Goal: Task Accomplishment & Management: Complete application form

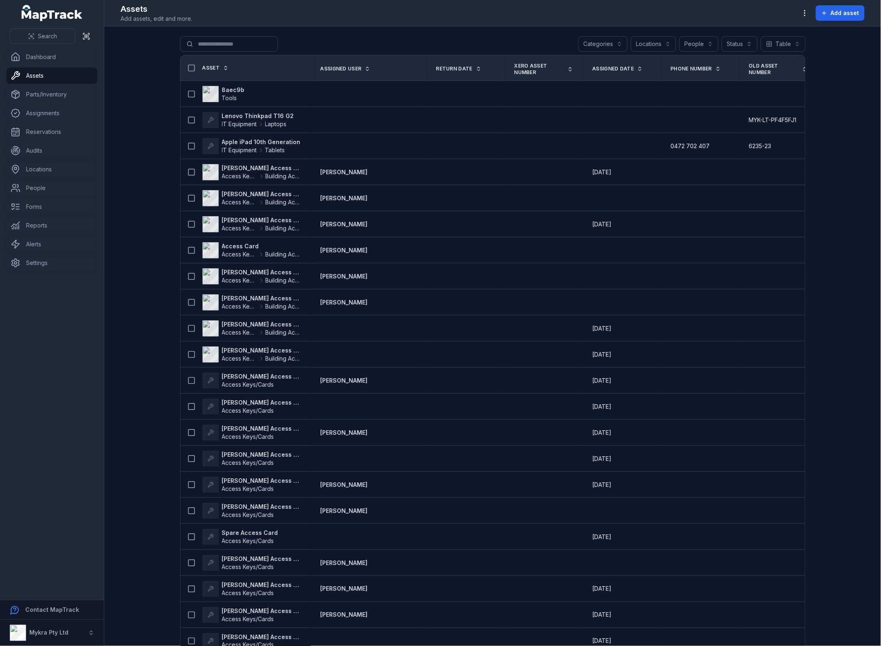
scroll to position [9, 0]
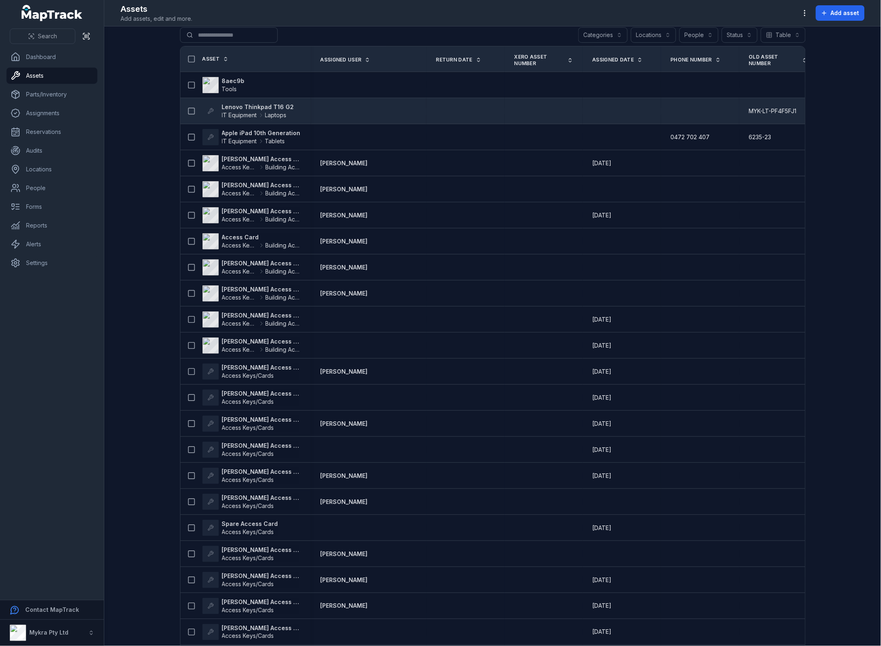
click at [262, 108] on strong "Lenovo Thinkpad T16 G2" at bounding box center [258, 107] width 72 height 8
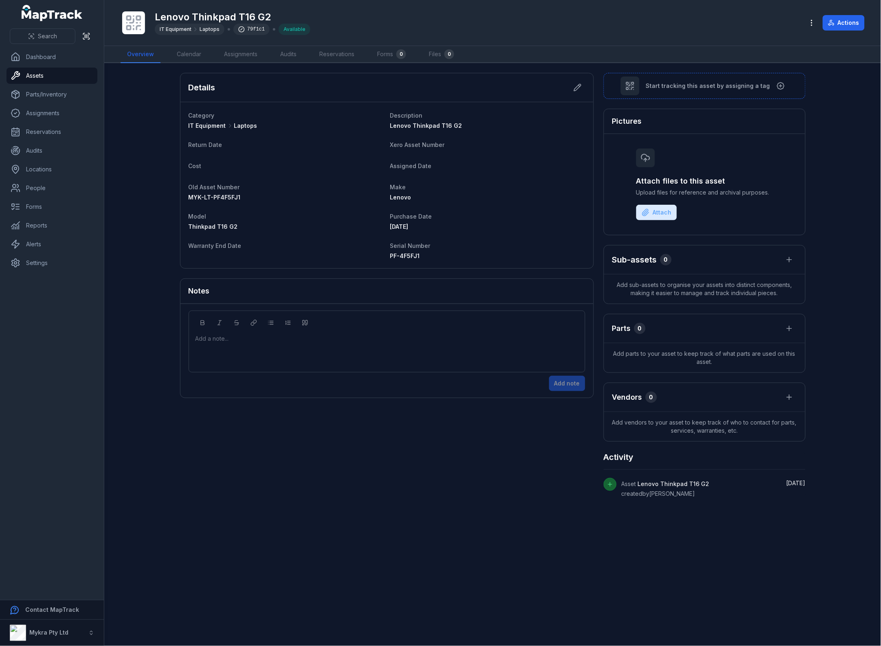
click at [348, 502] on main "Details Category IT Equipment Laptops Description Lenovo Thinkpad T16 G2 Return…" at bounding box center [492, 354] width 776 height 583
click at [200, 53] on link "Calendar" at bounding box center [188, 54] width 37 height 17
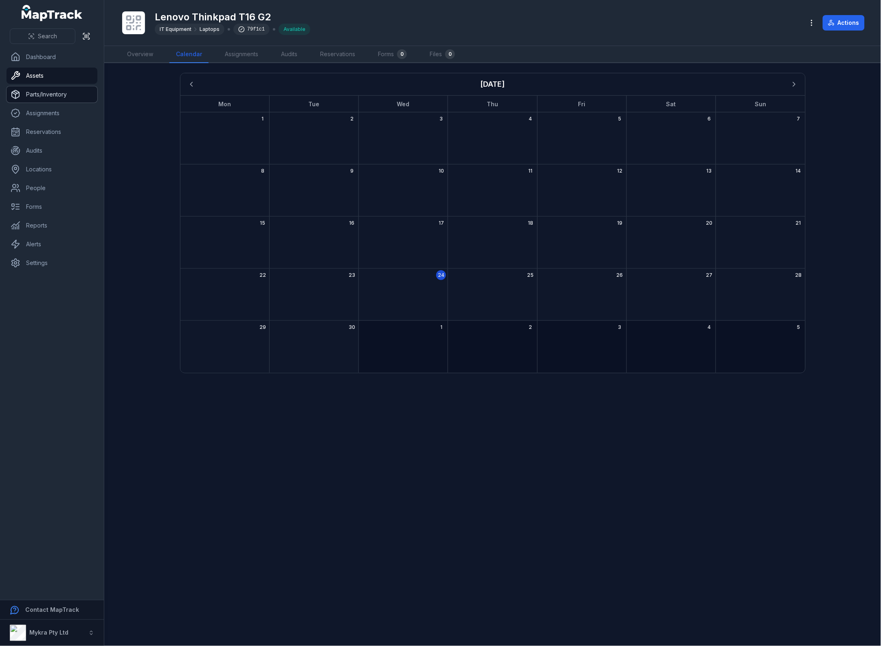
click at [49, 90] on link "Parts/Inventory" at bounding box center [52, 94] width 91 height 16
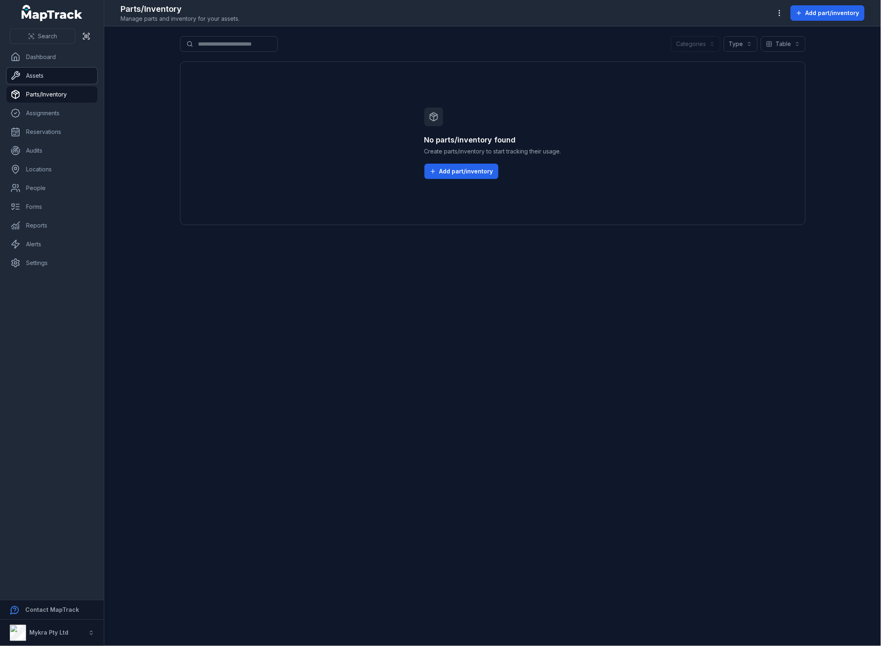
click at [49, 73] on link "Assets" at bounding box center [52, 76] width 91 height 16
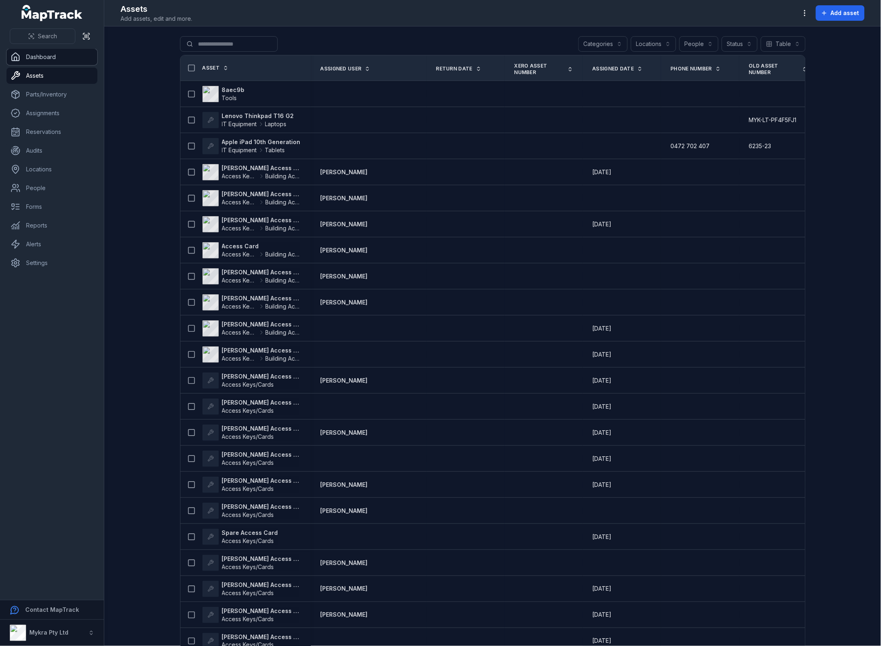
click at [43, 58] on link "Dashboard" at bounding box center [52, 57] width 91 height 16
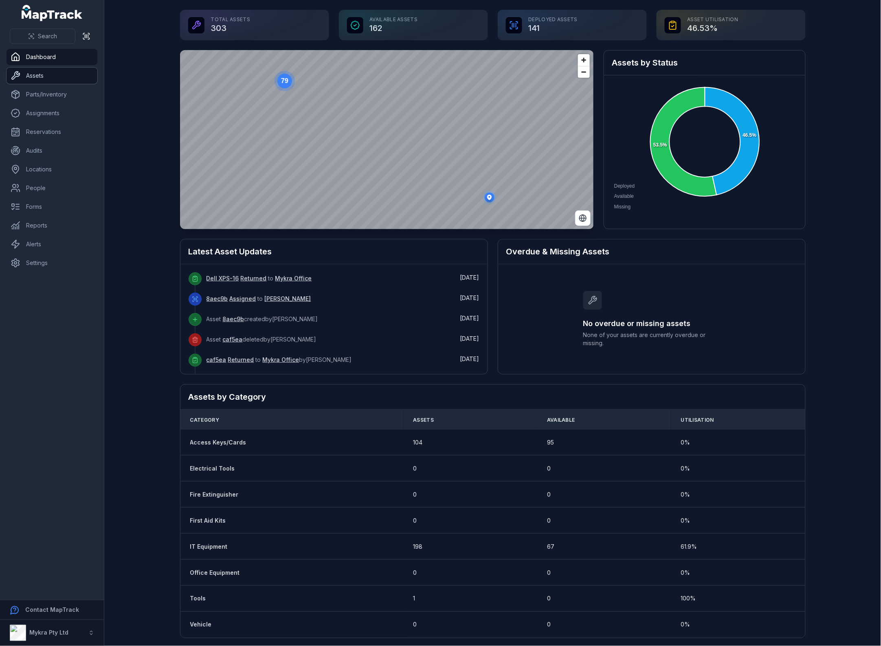
click at [55, 74] on link "Assets" at bounding box center [52, 76] width 91 height 16
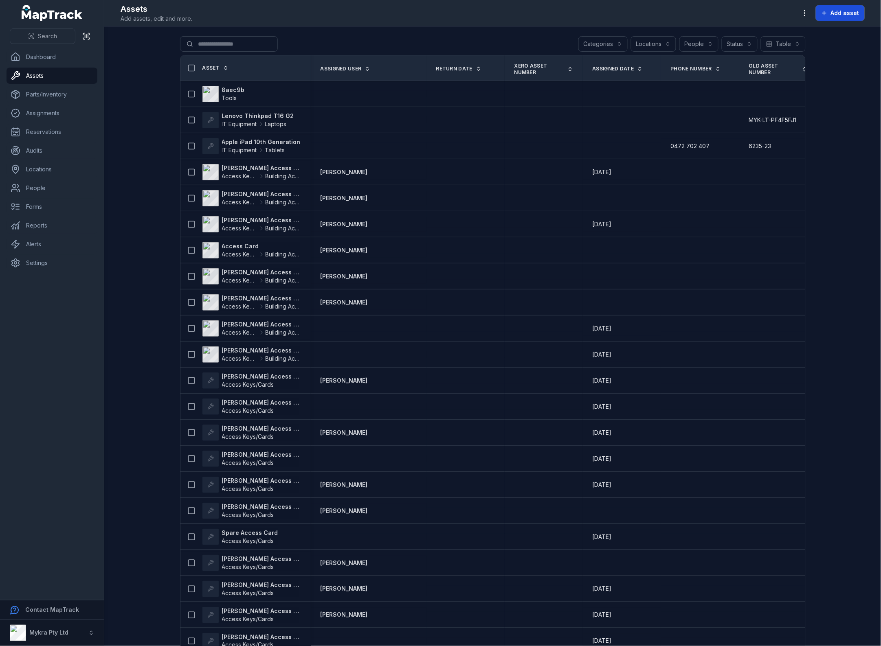
click at [847, 16] on span "Add asset" at bounding box center [845, 13] width 28 height 8
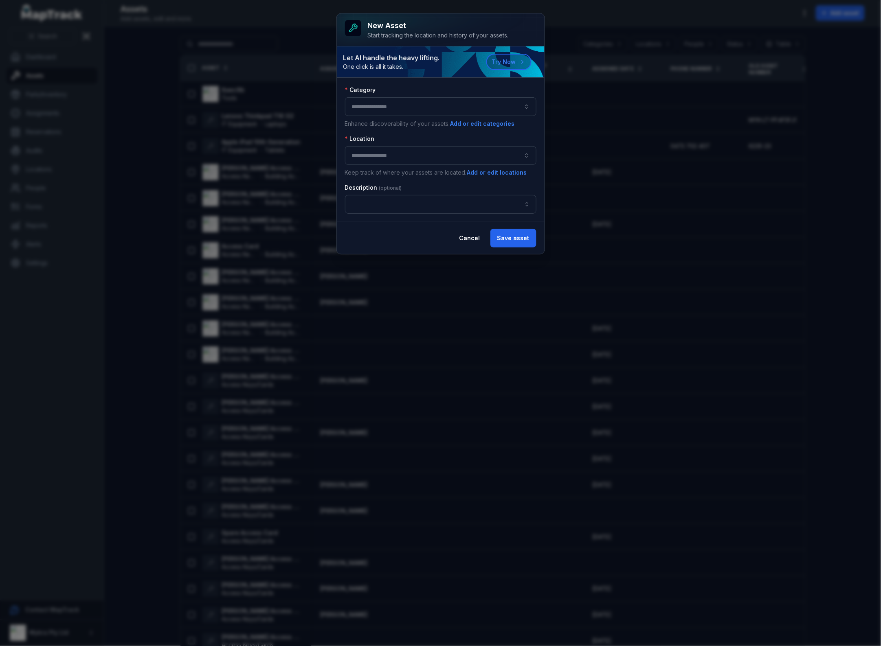
click at [394, 111] on button "button" at bounding box center [440, 106] width 191 height 19
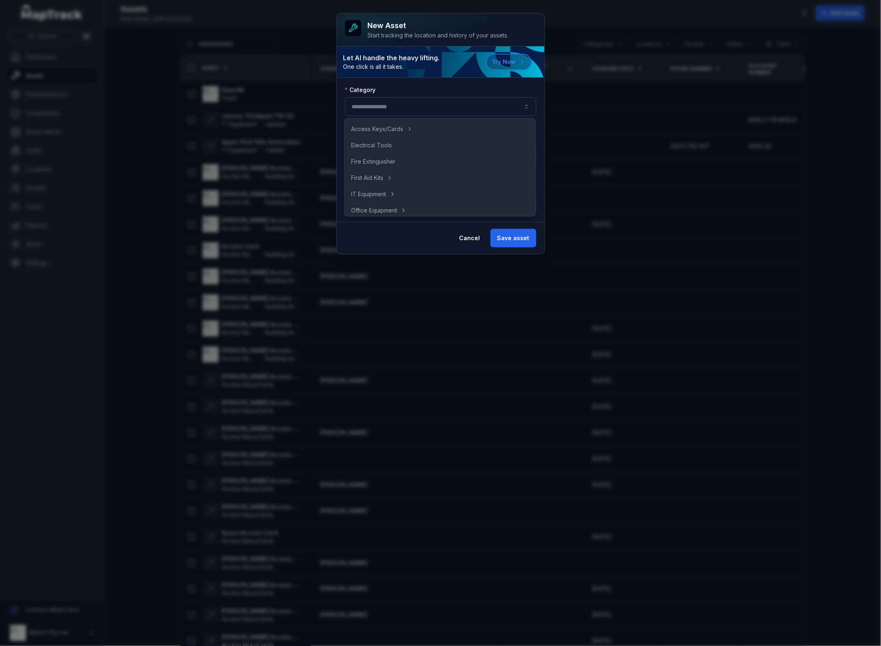
click at [739, 265] on div "New asset Start tracking the location and history of your assets. Let AI handle…" at bounding box center [440, 323] width 881 height 646
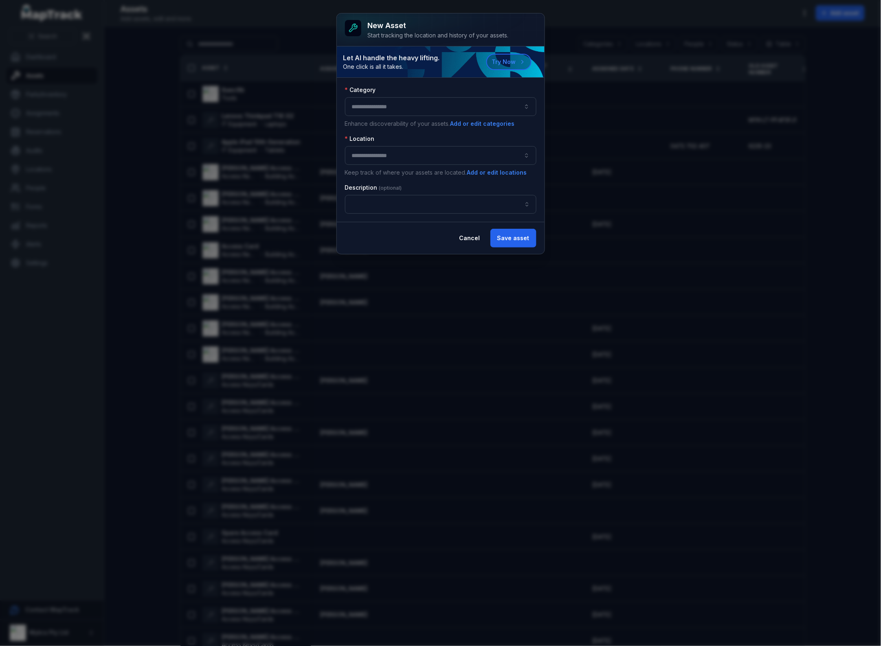
click at [718, 180] on div "New asset Start tracking the location and history of your assets. Let AI handle…" at bounding box center [440, 323] width 881 height 646
click at [478, 239] on button "Cancel" at bounding box center [469, 238] width 35 height 19
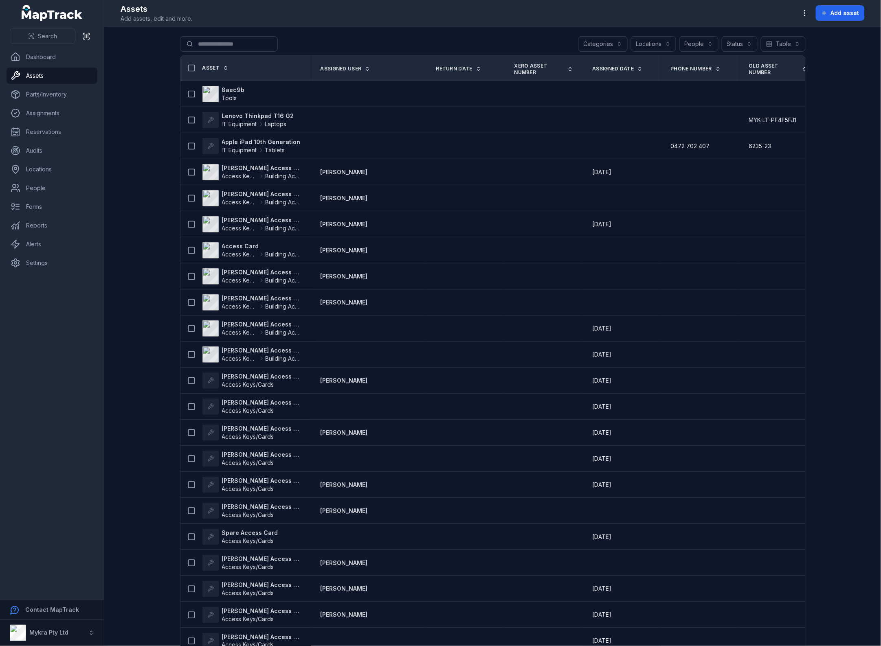
click at [614, 45] on button "Categories" at bounding box center [602, 43] width 49 height 15
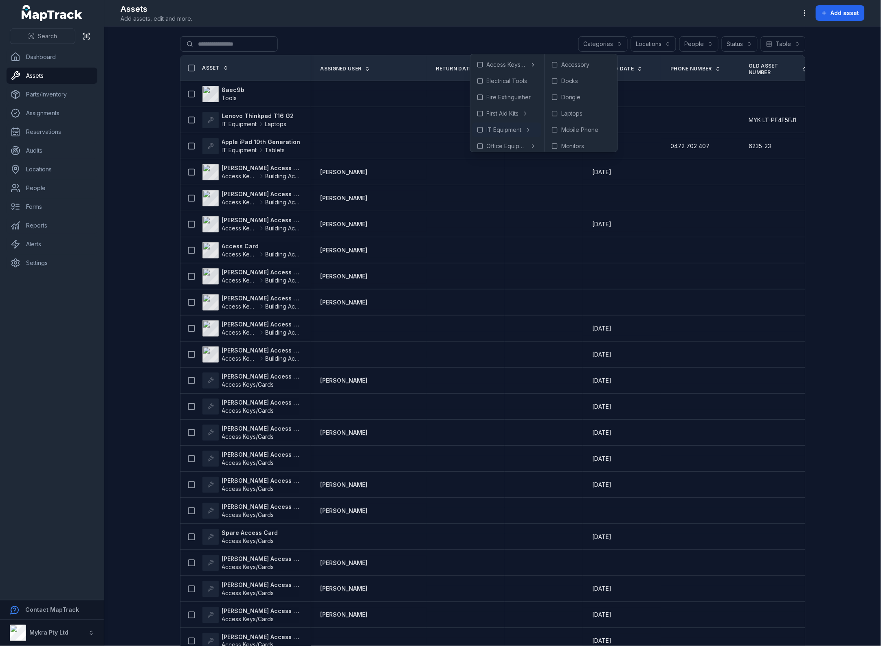
drag, startPoint x: 846, startPoint y: 64, endPoint x: 837, endPoint y: 22, distance: 43.0
click at [846, 64] on main "Search for assets Categories Locations People Status Table ***** Asset Assigned…" at bounding box center [492, 336] width 776 height 620
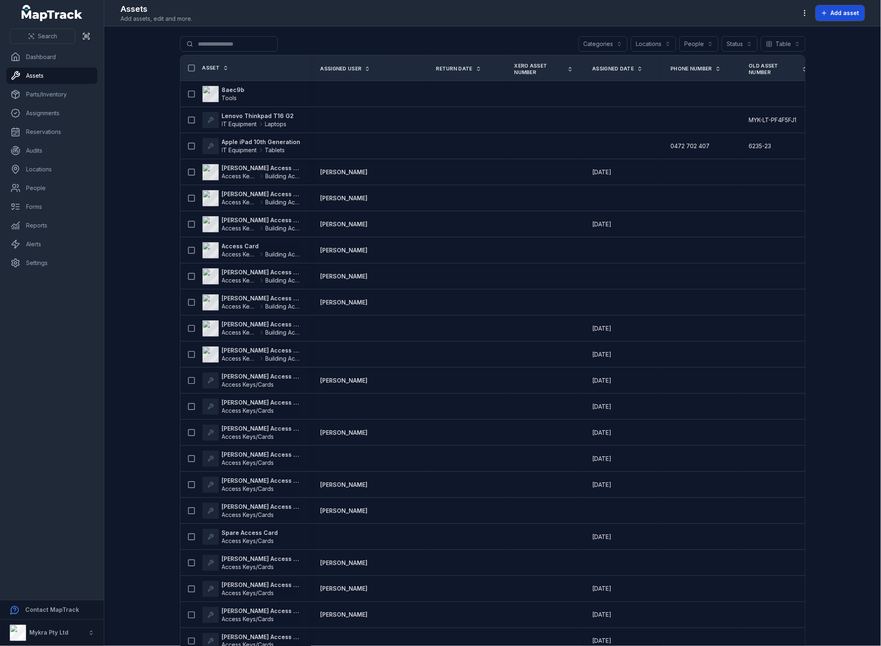
click at [836, 13] on span "Add asset" at bounding box center [845, 13] width 28 height 8
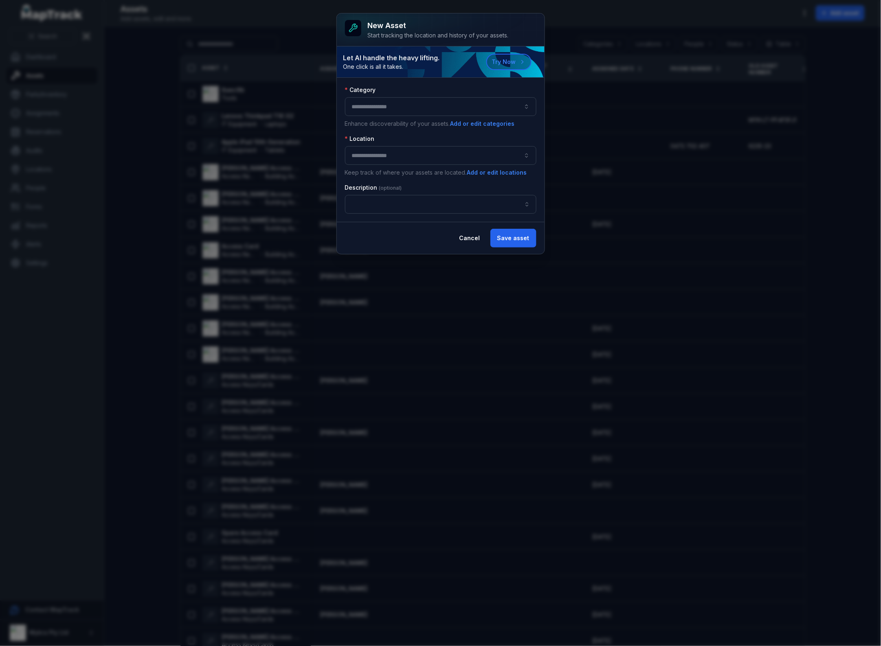
click at [361, 90] on label "Category" at bounding box center [360, 90] width 31 height 8
copy label "Category"
click at [378, 149] on button "button" at bounding box center [440, 155] width 191 height 19
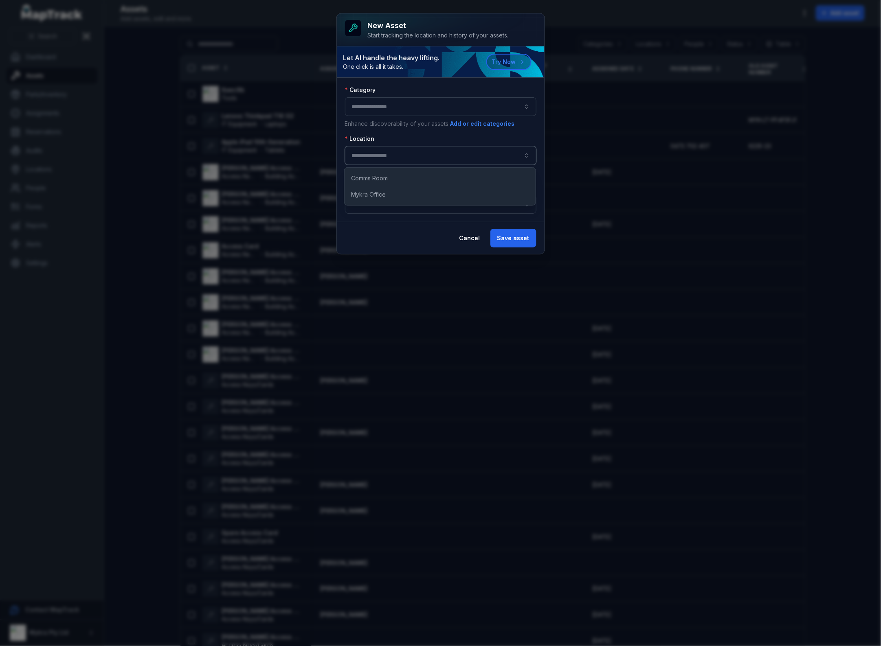
click at [387, 155] on button "button" at bounding box center [440, 155] width 191 height 19
click at [363, 140] on label "Location" at bounding box center [360, 139] width 30 height 8
copy label "Location"
click at [364, 187] on label "Description" at bounding box center [373, 188] width 57 height 8
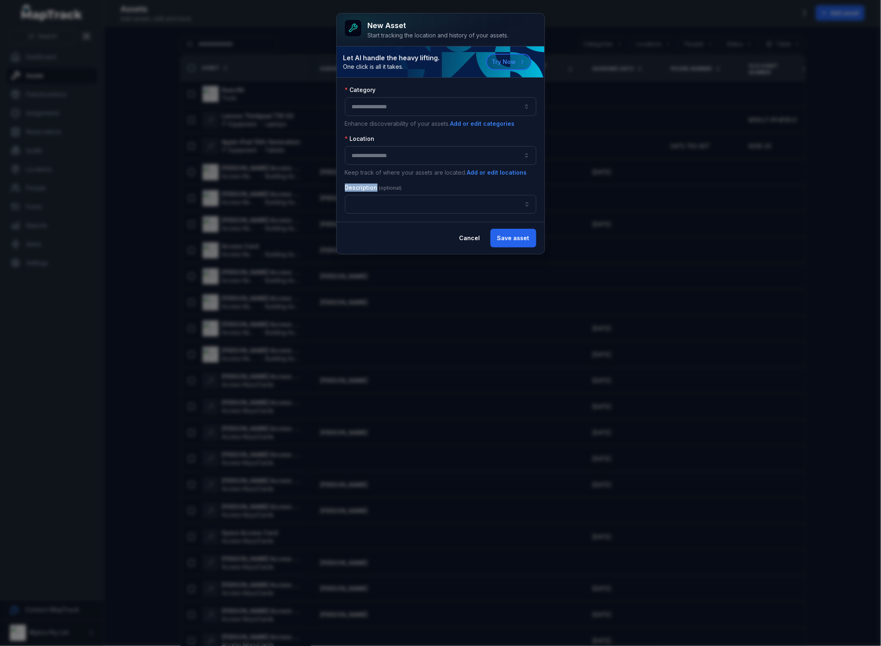
click at [364, 187] on label "Description" at bounding box center [373, 188] width 57 height 8
copy label "Description"
click at [437, 197] on input "asset-add:description-label" at bounding box center [440, 204] width 191 height 19
click at [452, 208] on input "asset-add:description-label" at bounding box center [440, 204] width 191 height 19
click at [526, 206] on button "button" at bounding box center [526, 204] width 19 height 19
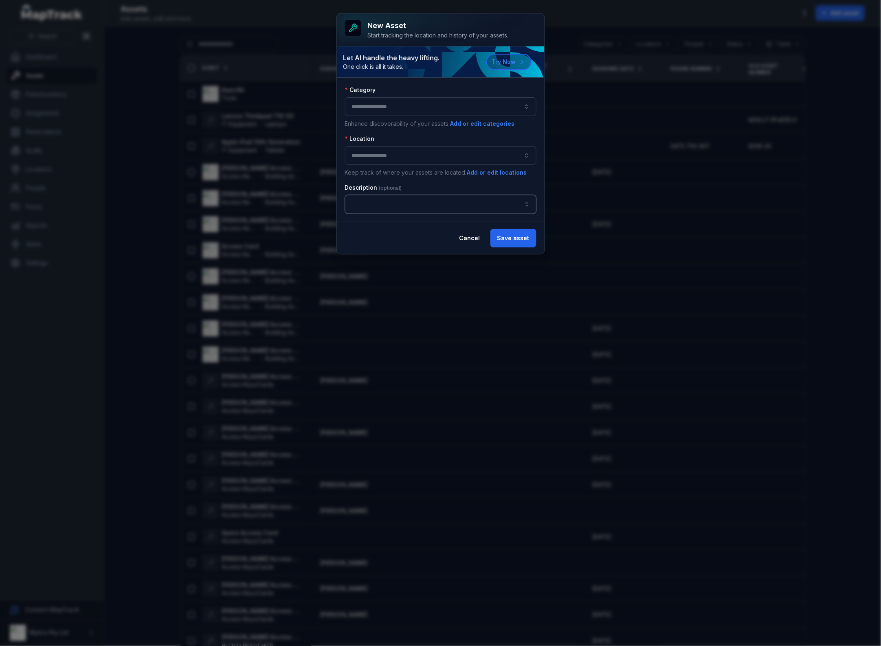
click at [406, 110] on button "button" at bounding box center [440, 106] width 191 height 19
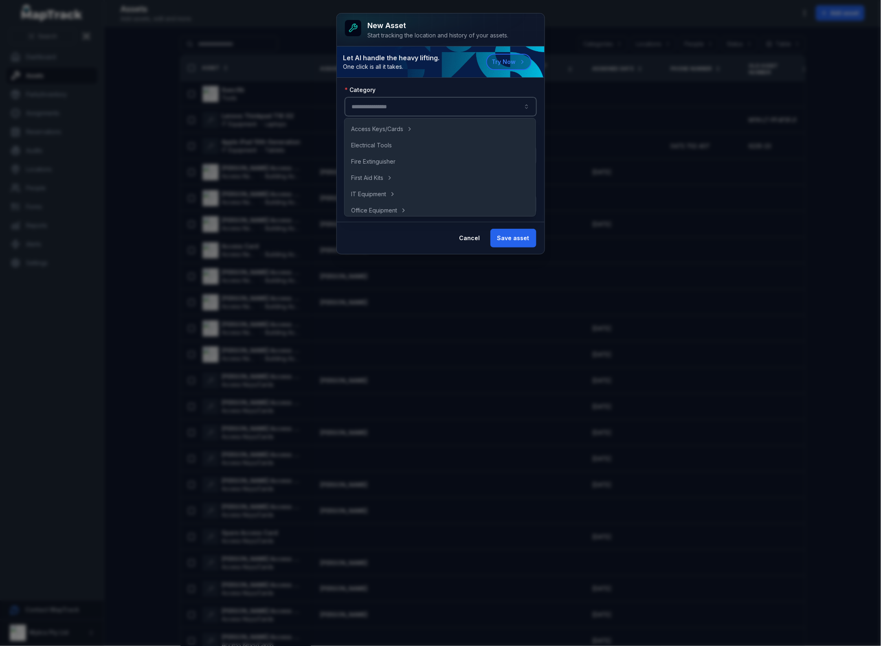
click at [504, 85] on div "Category Enhance discoverability of your assets. Add or edit categories Locatio…" at bounding box center [441, 150] width 208 height 144
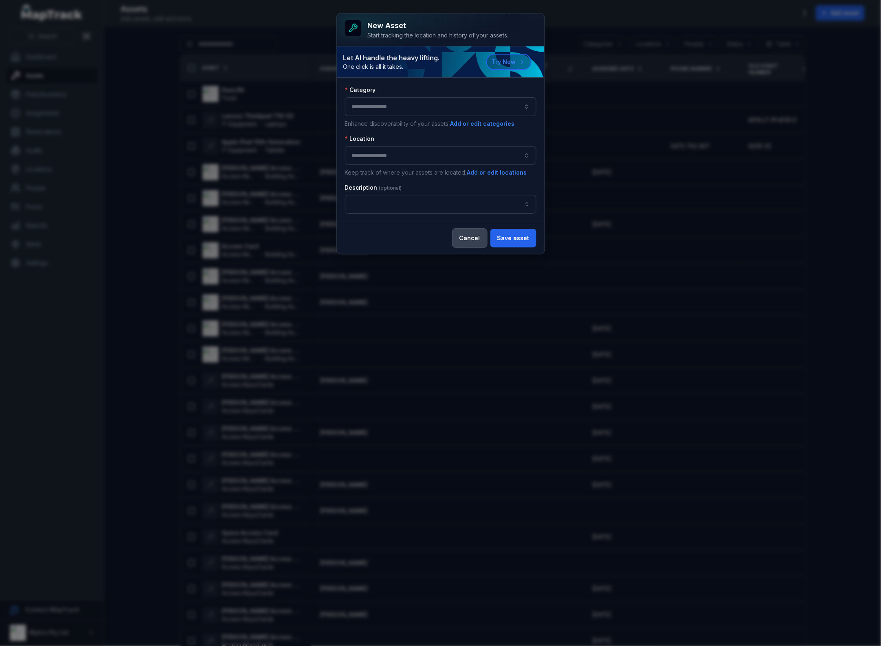
click at [473, 246] on button "Cancel" at bounding box center [469, 238] width 35 height 19
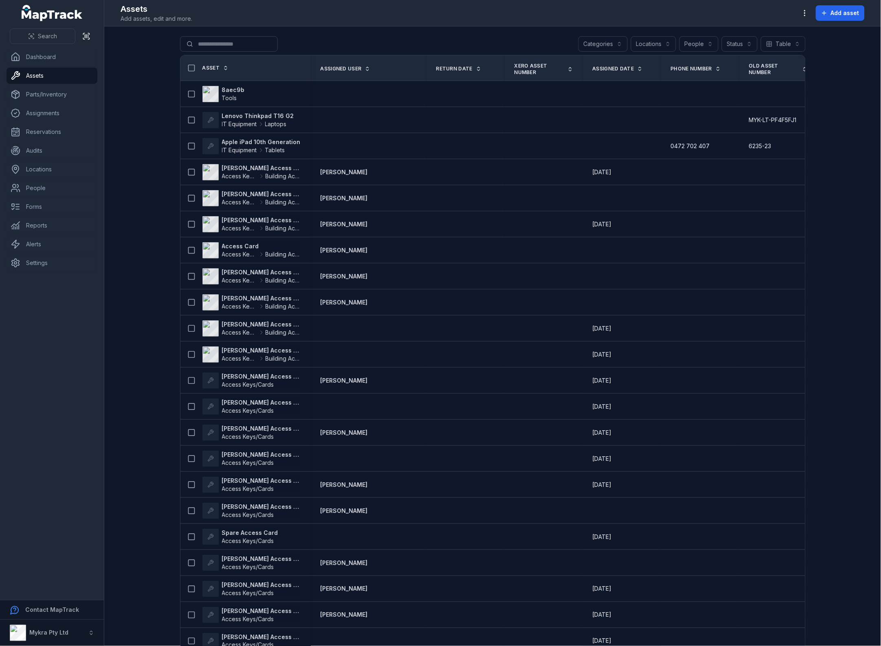
click at [838, 91] on main "Search for assets Categories Locations People Status Table ***** Asset Assigned…" at bounding box center [492, 336] width 776 height 620
click at [809, 11] on icon "button" at bounding box center [804, 13] width 8 height 8
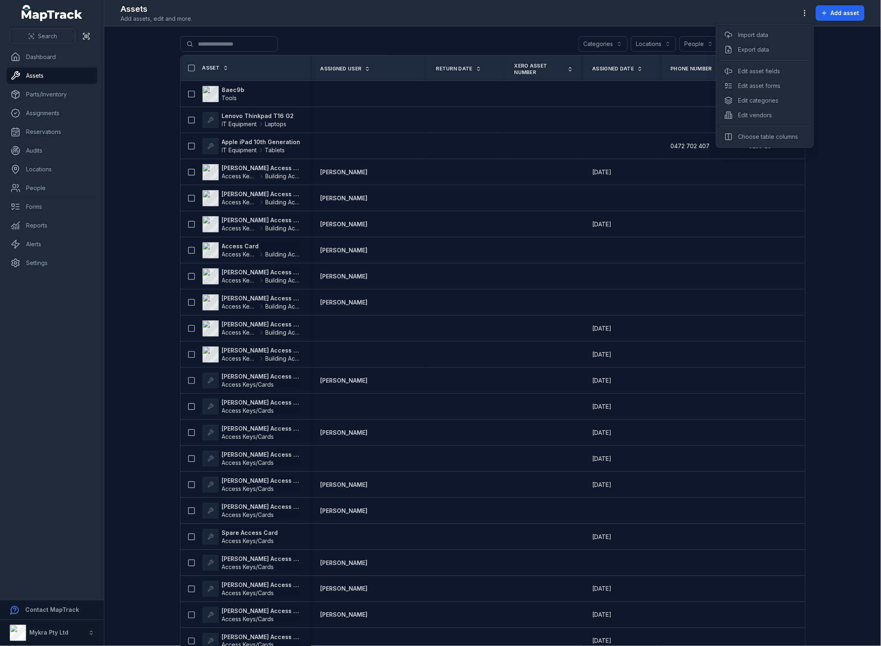
click at [844, 13] on div "Add asset" at bounding box center [831, 12] width 68 height 15
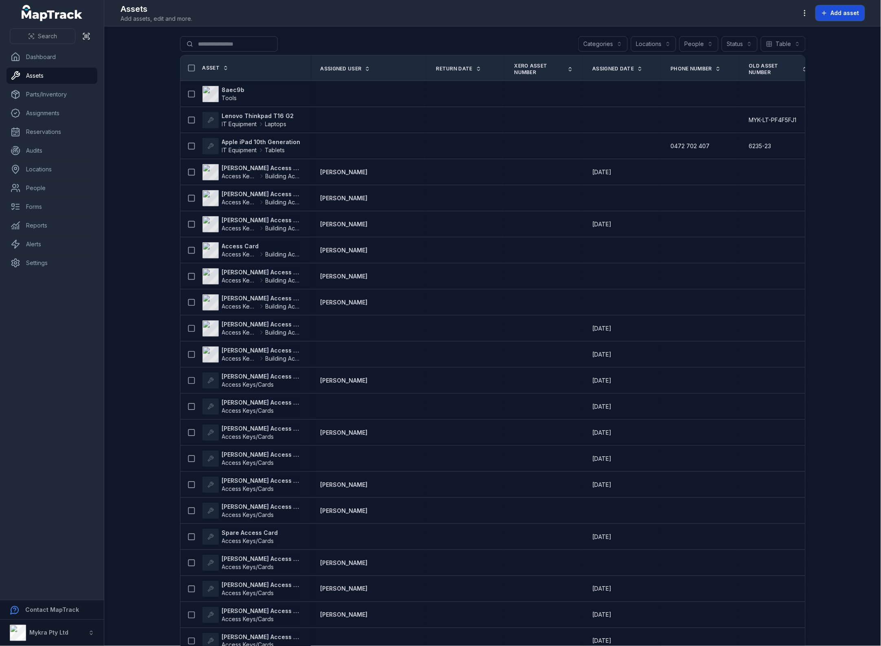
click at [839, 17] on button "Add asset" at bounding box center [839, 12] width 49 height 15
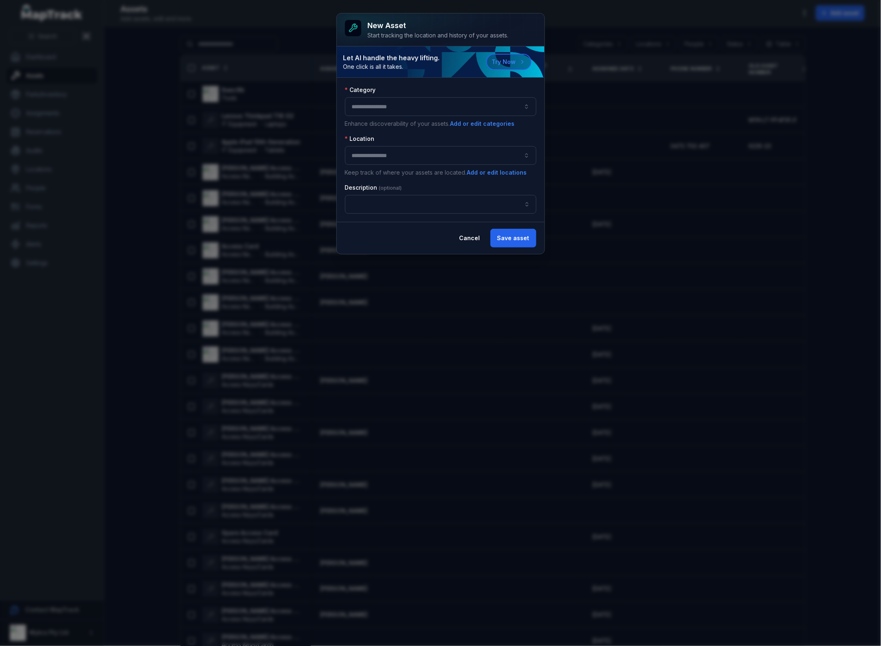
click at [518, 105] on button "button" at bounding box center [440, 106] width 191 height 19
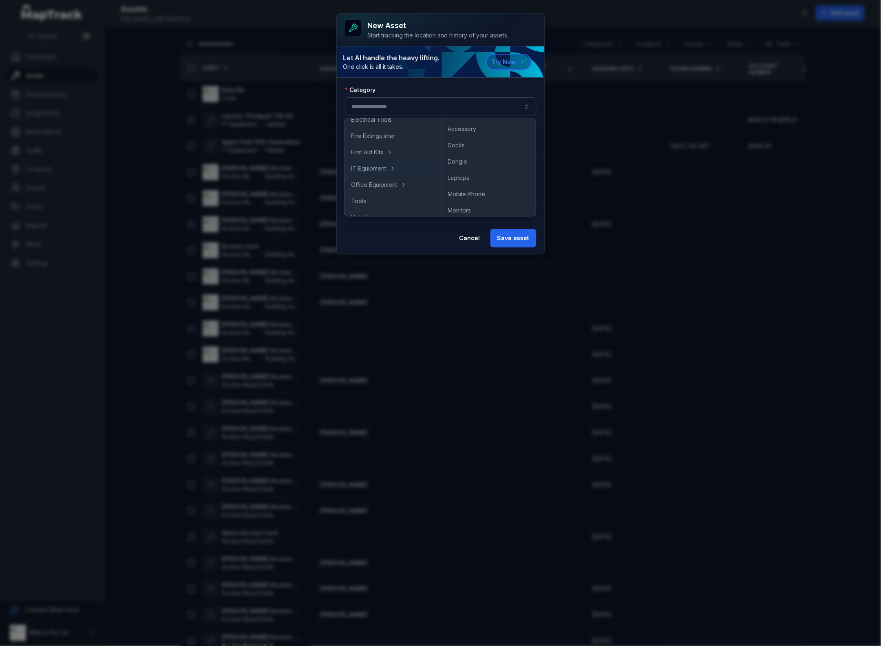
scroll to position [37, 0]
click at [839, 204] on div "New asset Start tracking the location and history of your assets. Let AI handle…" at bounding box center [440, 323] width 881 height 646
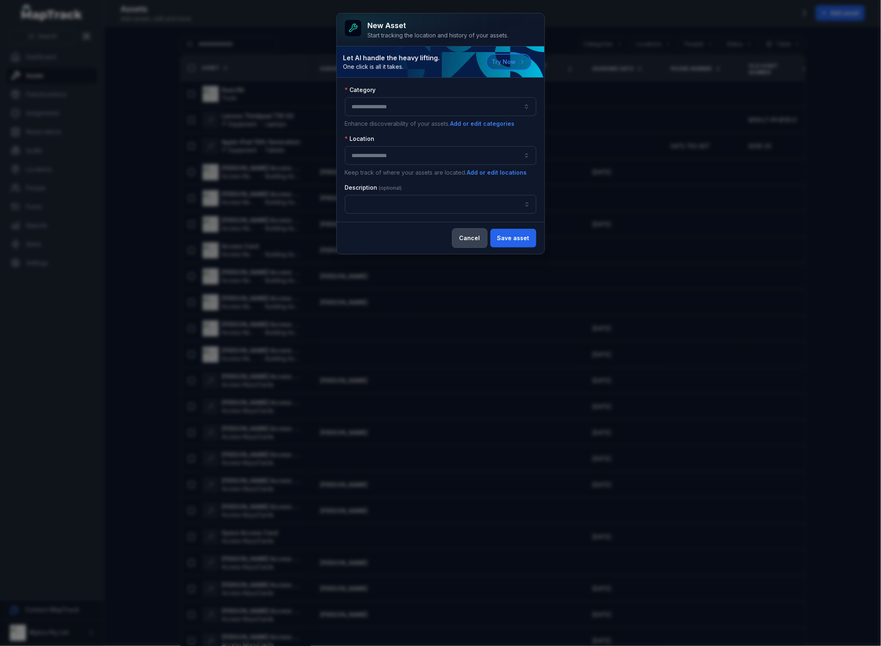
click at [467, 241] on button "Cancel" at bounding box center [469, 238] width 35 height 19
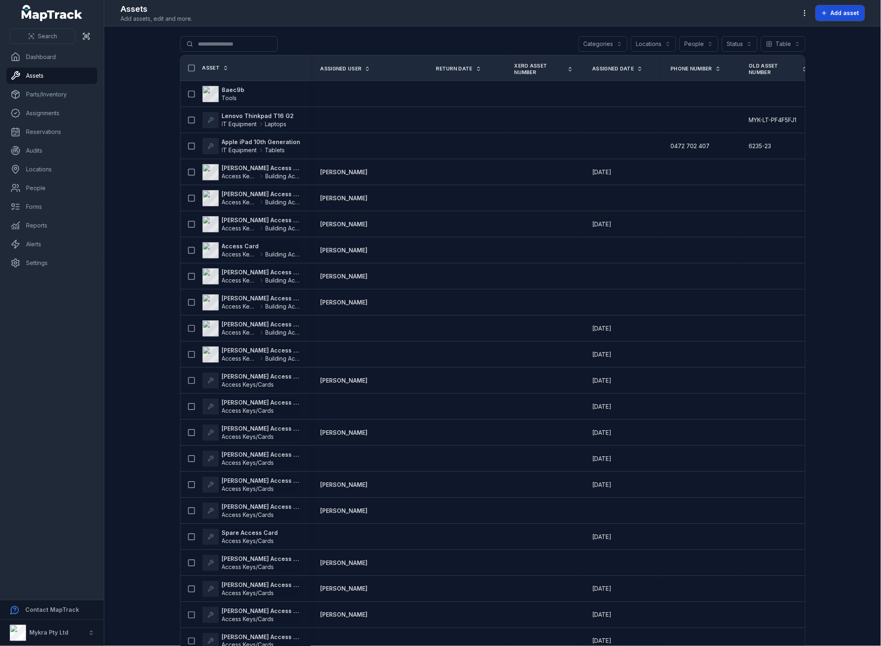
click at [833, 6] on button "Add asset" at bounding box center [839, 12] width 49 height 15
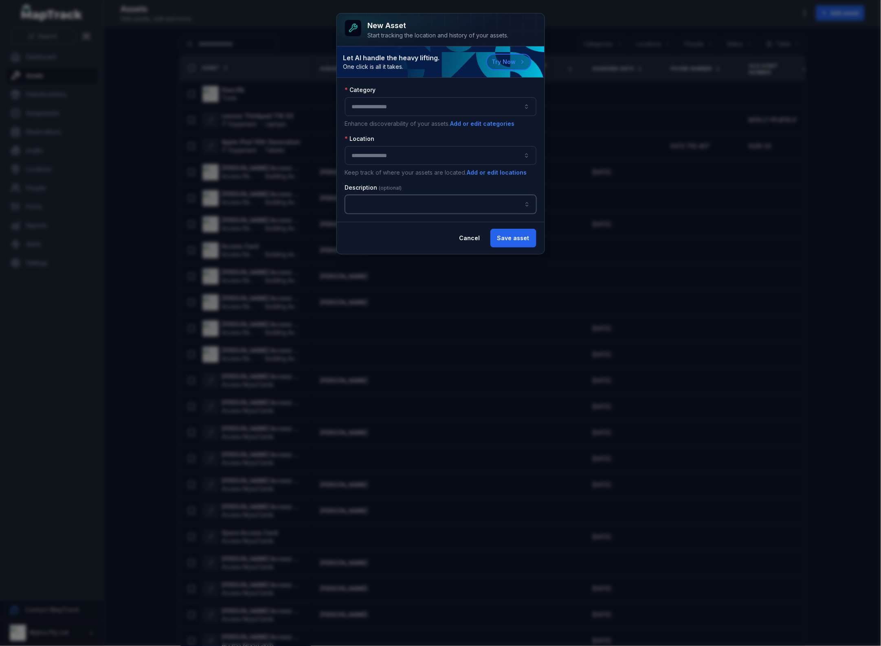
click at [456, 211] on input "asset-add:description-label" at bounding box center [440, 204] width 191 height 19
click at [513, 65] on div "New asset Start tracking the location and history of your assets. Let AI handle…" at bounding box center [441, 133] width 208 height 241
click at [384, 111] on button "button" at bounding box center [440, 106] width 191 height 19
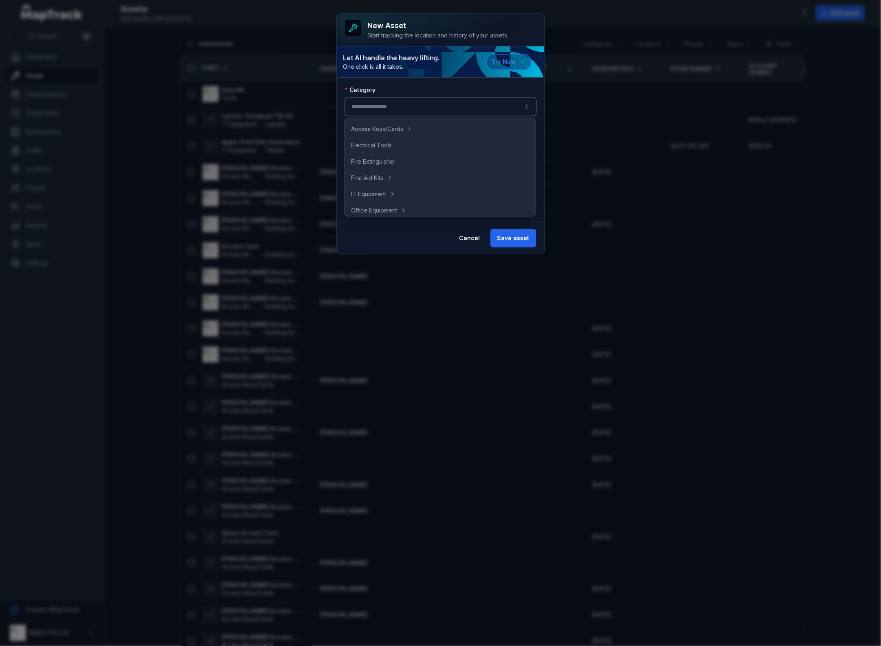
click at [390, 102] on button "button" at bounding box center [440, 106] width 191 height 19
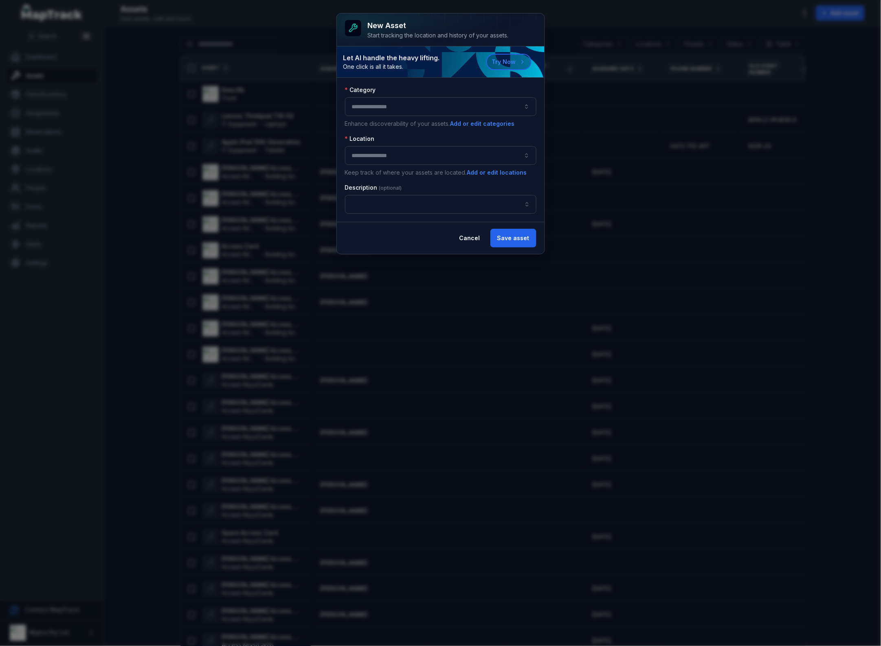
click at [527, 153] on button "button" at bounding box center [440, 155] width 191 height 19
click at [394, 239] on div "Cancel Save asset" at bounding box center [441, 238] width 208 height 32
click at [385, 159] on button "button" at bounding box center [440, 155] width 191 height 19
click at [456, 151] on button "button" at bounding box center [440, 155] width 191 height 19
click at [466, 139] on div "Location" at bounding box center [440, 139] width 191 height 8
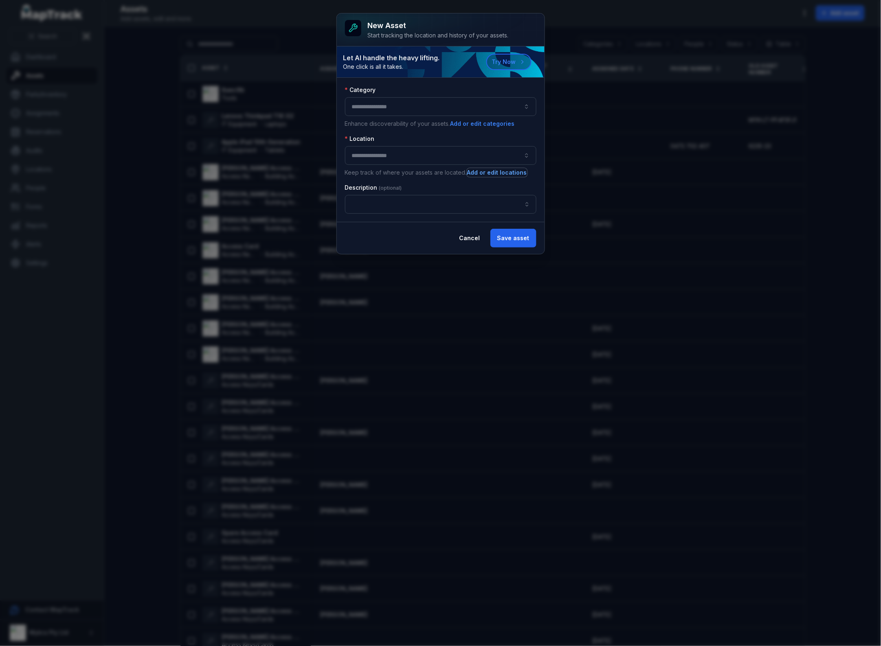
click at [501, 174] on button "Add or edit locations" at bounding box center [497, 172] width 61 height 9
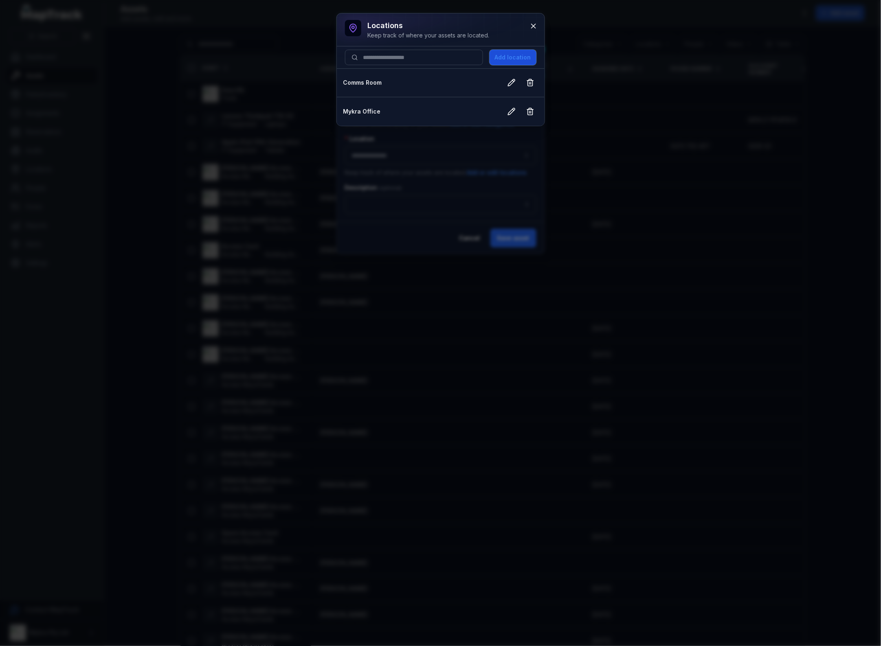
click at [504, 62] on button "Add location" at bounding box center [512, 57] width 47 height 15
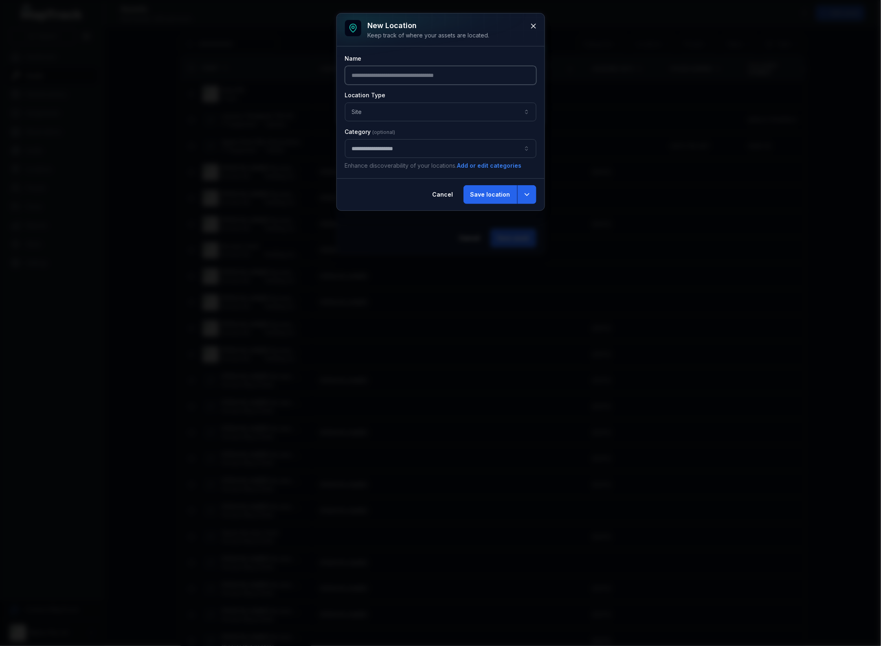
click at [397, 76] on input "text" at bounding box center [440, 75] width 191 height 19
click at [507, 111] on button "Site ****" at bounding box center [440, 112] width 191 height 19
click at [393, 168] on div "Vehicle" at bounding box center [445, 166] width 164 height 8
click at [487, 153] on button "**********" at bounding box center [440, 148] width 191 height 19
click at [388, 196] on div "Cancel Save location" at bounding box center [441, 194] width 208 height 32
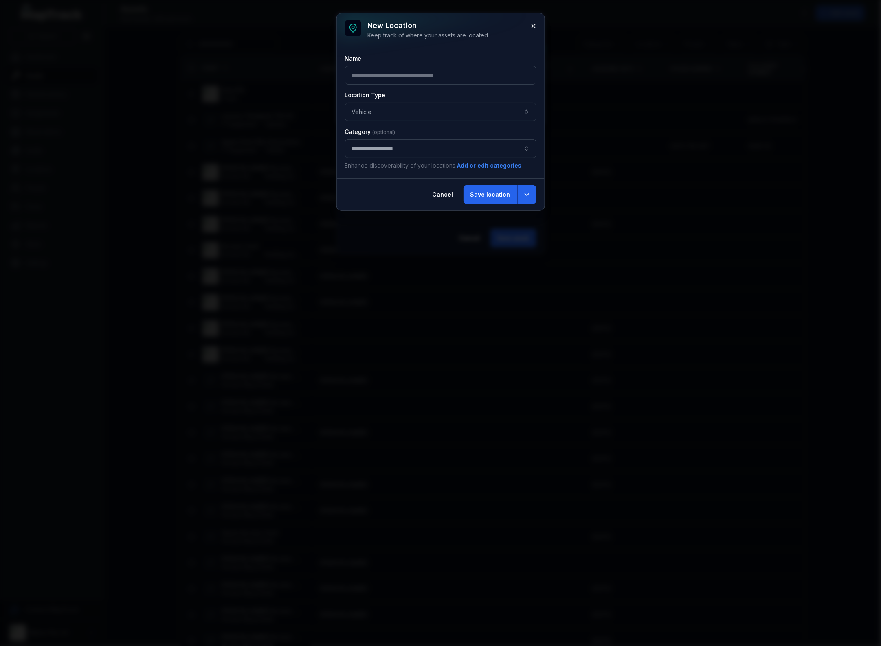
click at [489, 64] on div "Name" at bounding box center [440, 70] width 191 height 30
click at [484, 75] on input "text" at bounding box center [440, 75] width 191 height 19
click at [448, 195] on button "Cancel" at bounding box center [442, 194] width 35 height 19
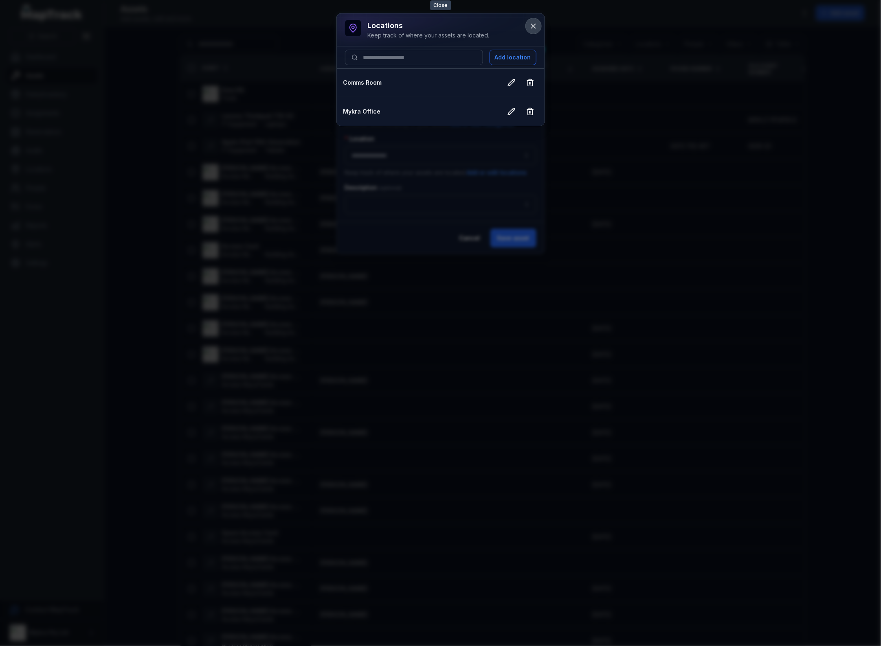
click at [530, 21] on button at bounding box center [533, 25] width 15 height 15
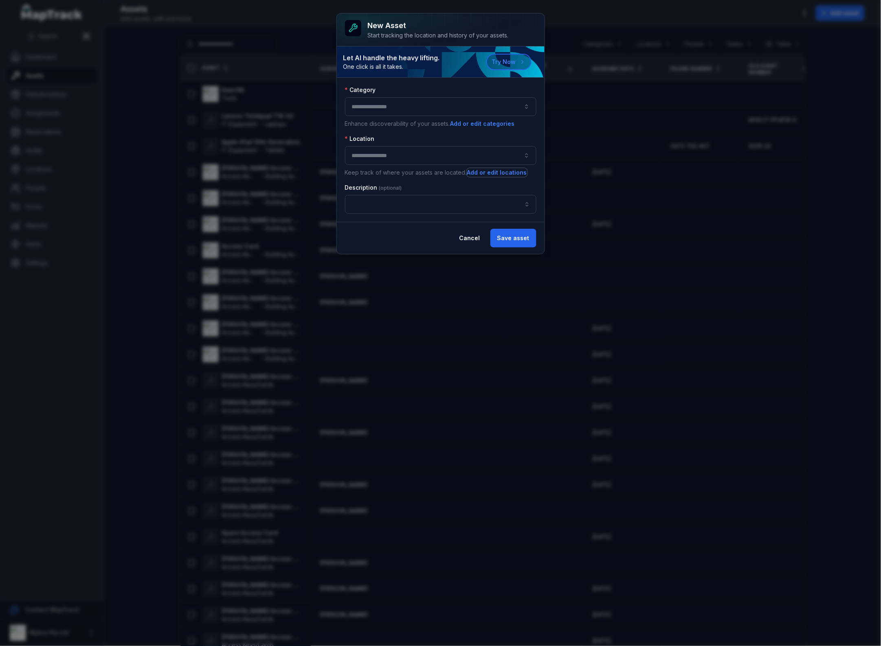
click at [519, 109] on button "button" at bounding box center [440, 106] width 191 height 19
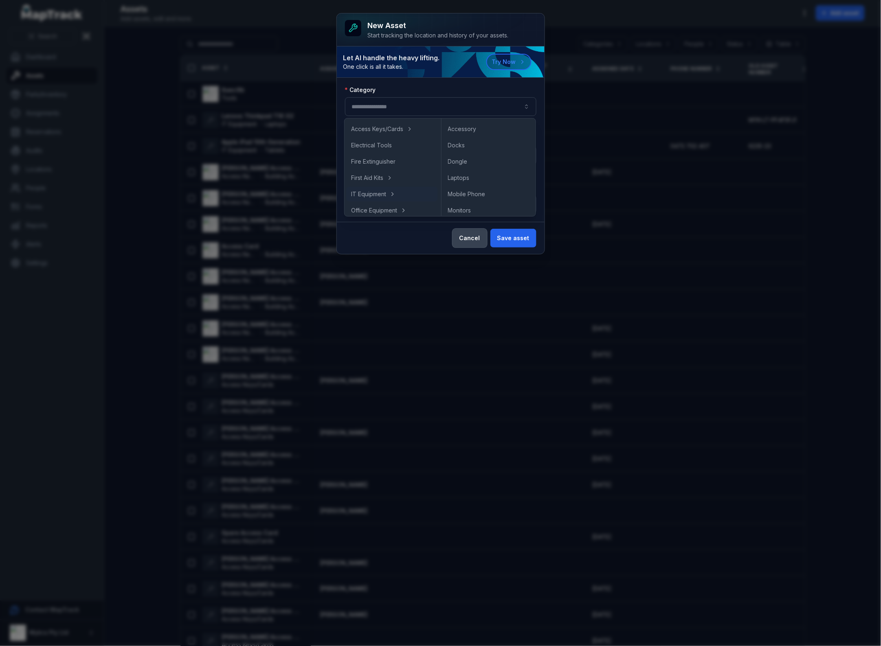
click at [477, 239] on button "Cancel" at bounding box center [469, 238] width 35 height 19
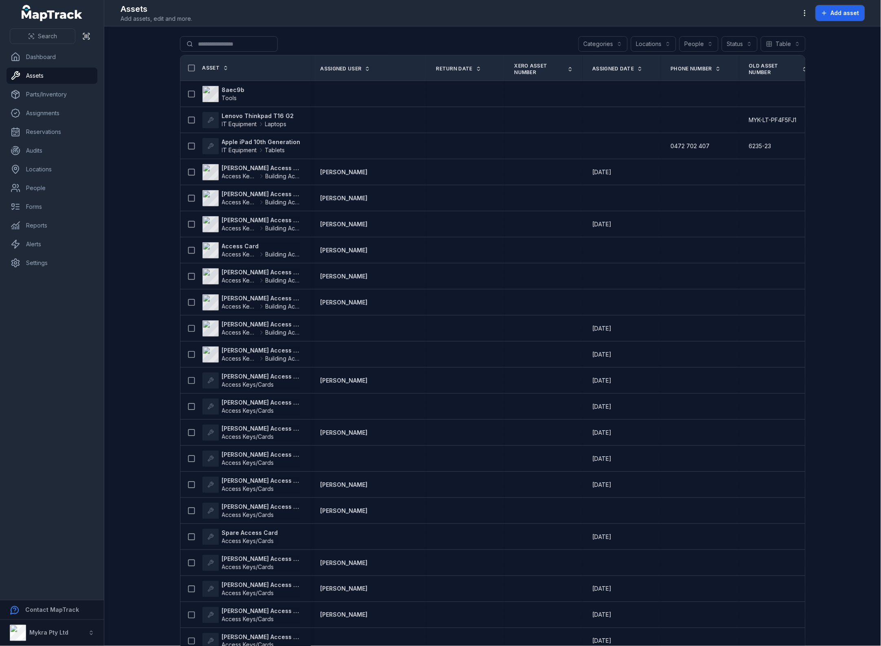
click at [618, 43] on button "Categories" at bounding box center [602, 43] width 49 height 15
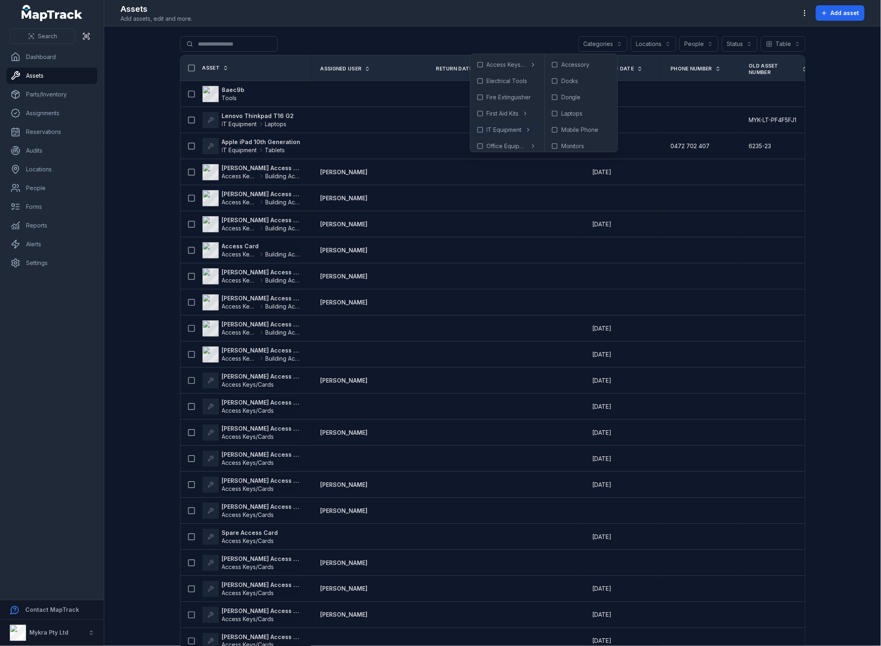
click at [413, 36] on div "Search for assets Categories Locations People Status Table *****" at bounding box center [492, 45] width 625 height 19
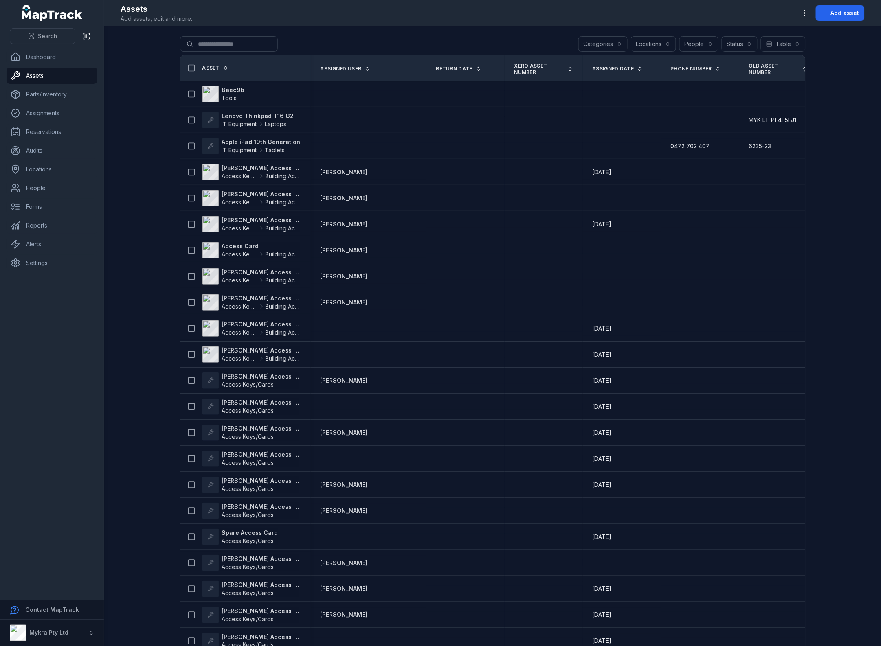
click at [843, 96] on main "Search for assets Categories Locations People Status Table ***** Asset Assigned…" at bounding box center [492, 336] width 776 height 620
click at [843, 13] on span "Add asset" at bounding box center [845, 13] width 28 height 8
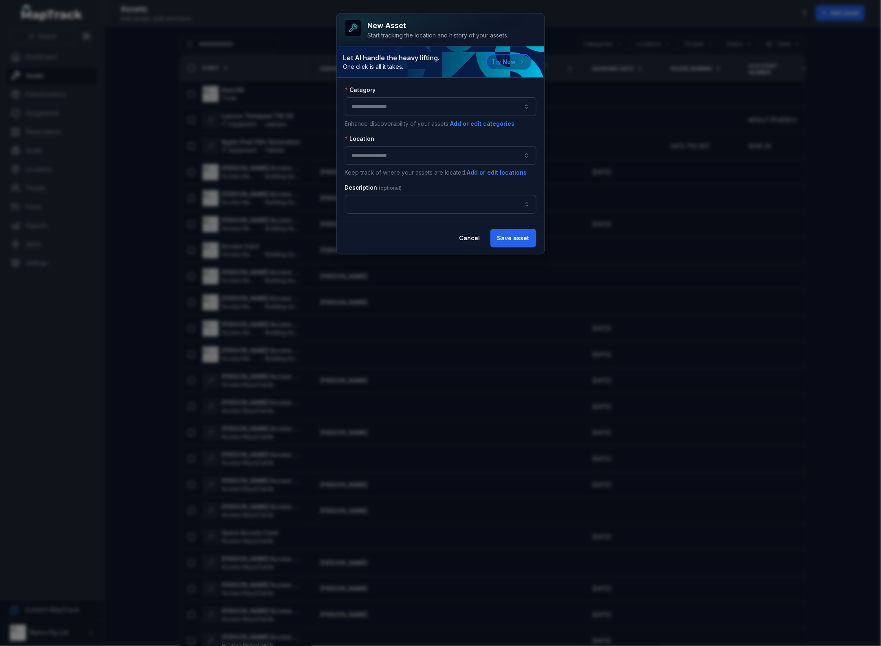
click at [421, 166] on div "Location Keep track of where your assets are located. Add or edit locations" at bounding box center [440, 156] width 191 height 42
click at [528, 160] on button "button" at bounding box center [440, 155] width 191 height 19
click at [432, 157] on button "button" at bounding box center [440, 155] width 191 height 19
click at [492, 174] on button "Add or edit locations" at bounding box center [497, 172] width 61 height 9
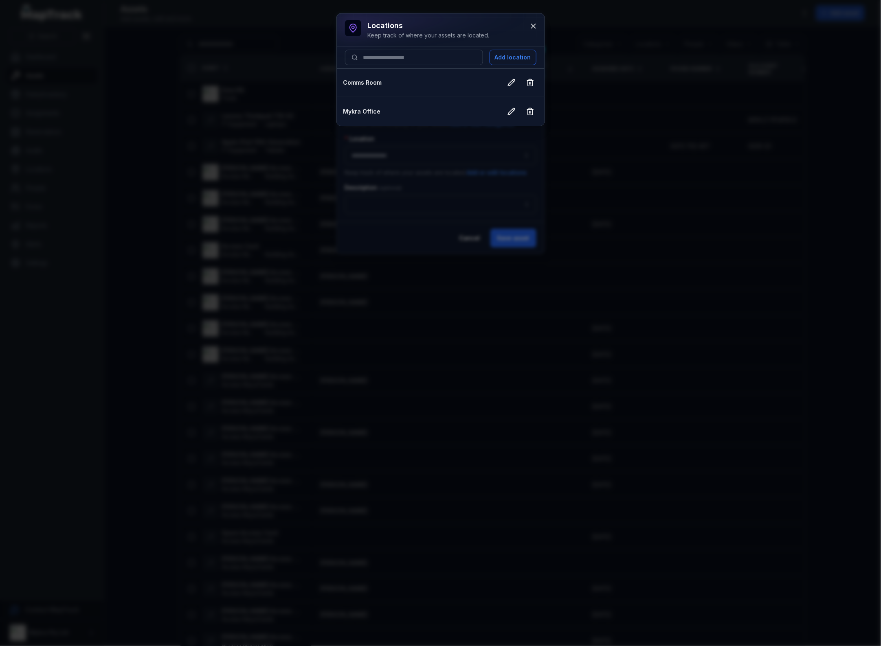
click at [625, 123] on div "Locations Keep track of where your assets are located. Add location Comms Room …" at bounding box center [440, 323] width 881 height 646
click at [425, 195] on div "Locations Keep track of where your assets are located. Add location Comms Room …" at bounding box center [440, 323] width 881 height 646
click at [533, 29] on icon at bounding box center [533, 26] width 8 height 8
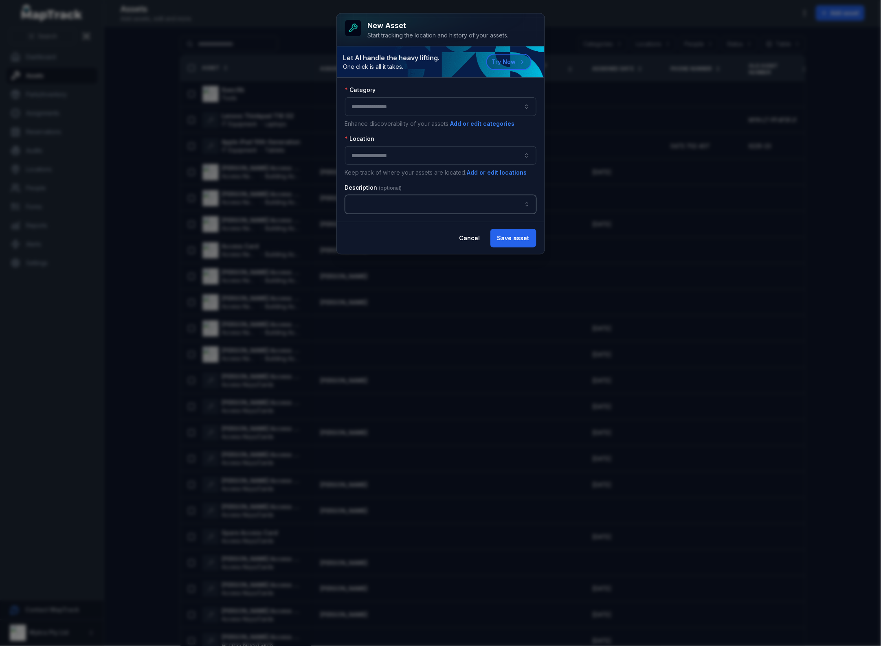
click at [417, 208] on input "asset-add:description-label" at bounding box center [440, 204] width 191 height 19
click at [477, 241] on div "New asset Start tracking the location and history of your assets. Let AI handle…" at bounding box center [441, 133] width 208 height 241
click at [472, 239] on button "Cancel" at bounding box center [469, 238] width 35 height 19
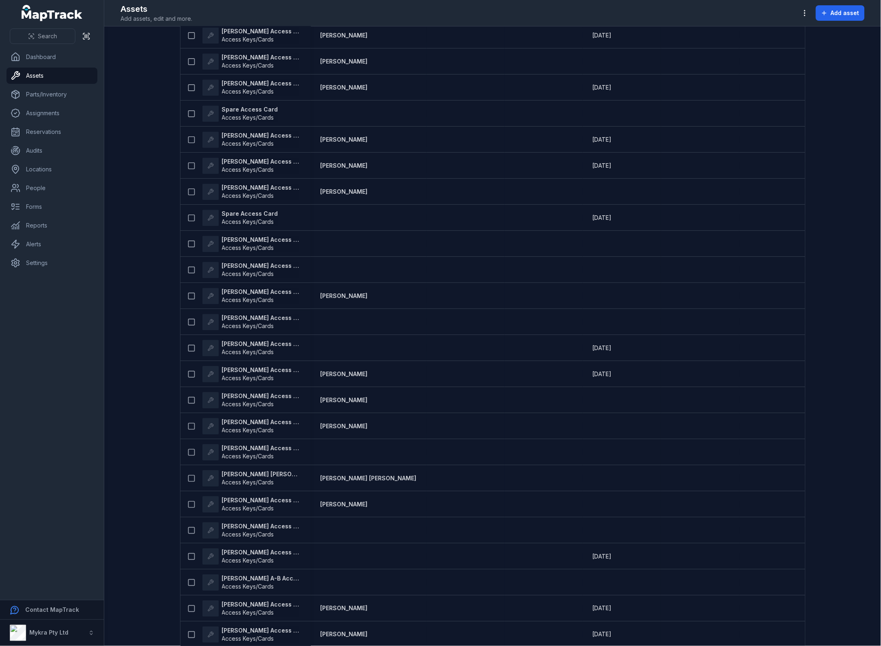
scroll to position [0, 0]
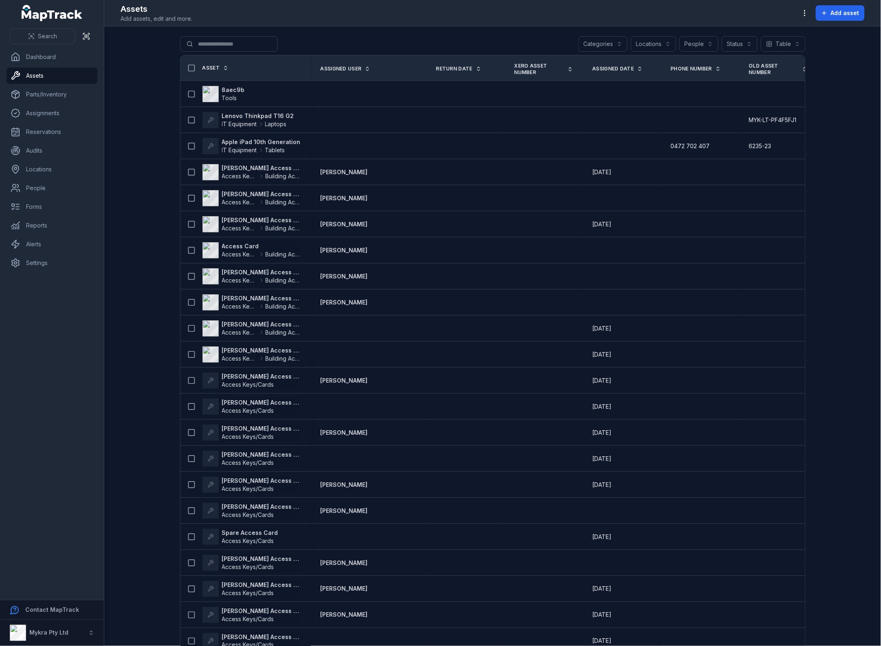
click at [615, 41] on button "Categories" at bounding box center [602, 43] width 49 height 15
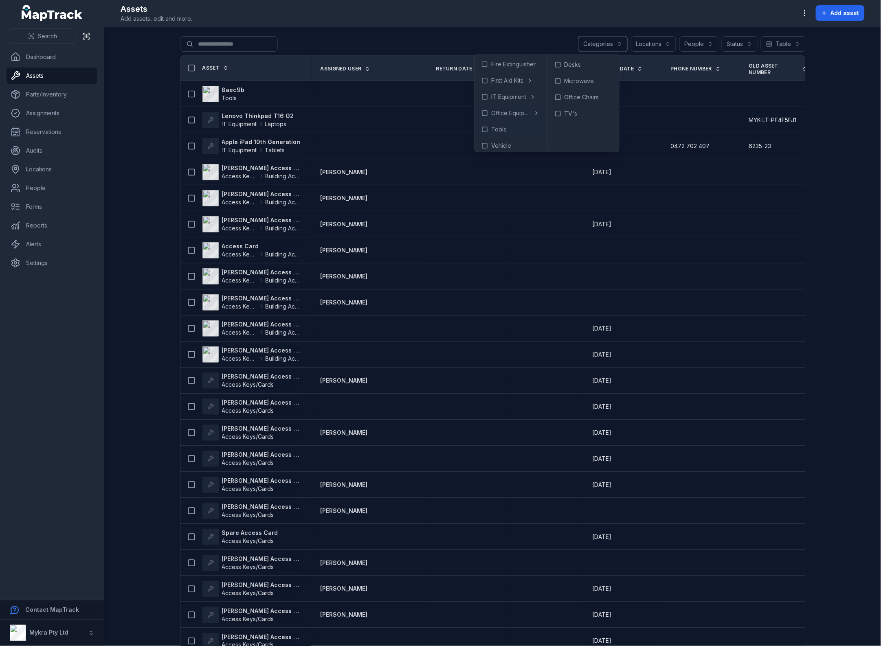
scroll to position [37, 0]
click at [574, 115] on span "Laptops" at bounding box center [572, 114] width 22 height 8
drag, startPoint x: 871, startPoint y: 137, endPoint x: 828, endPoint y: 136, distance: 42.8
click at [859, 137] on main "**********" at bounding box center [492, 336] width 776 height 620
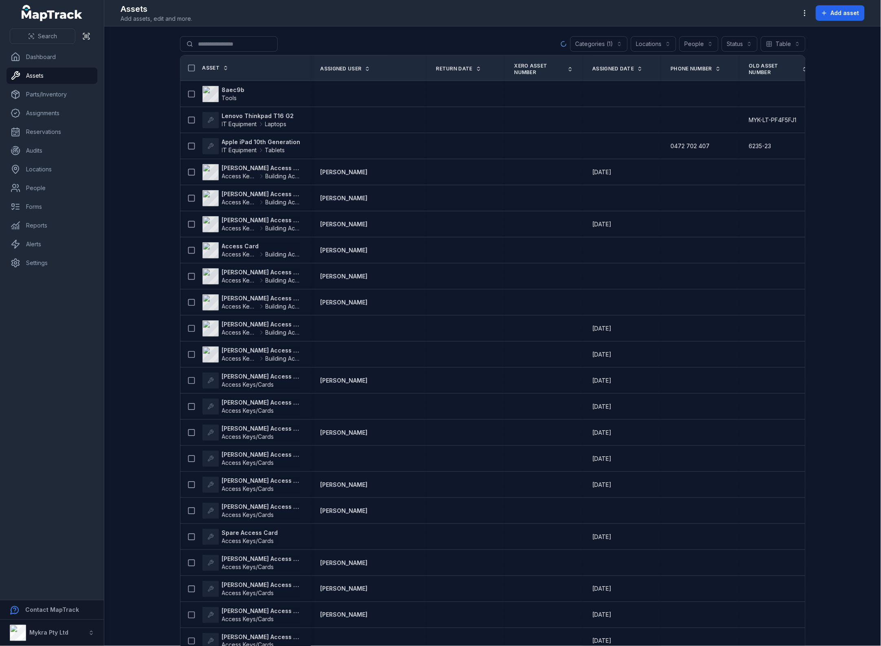
click at [831, 135] on main "**********" at bounding box center [492, 336] width 776 height 620
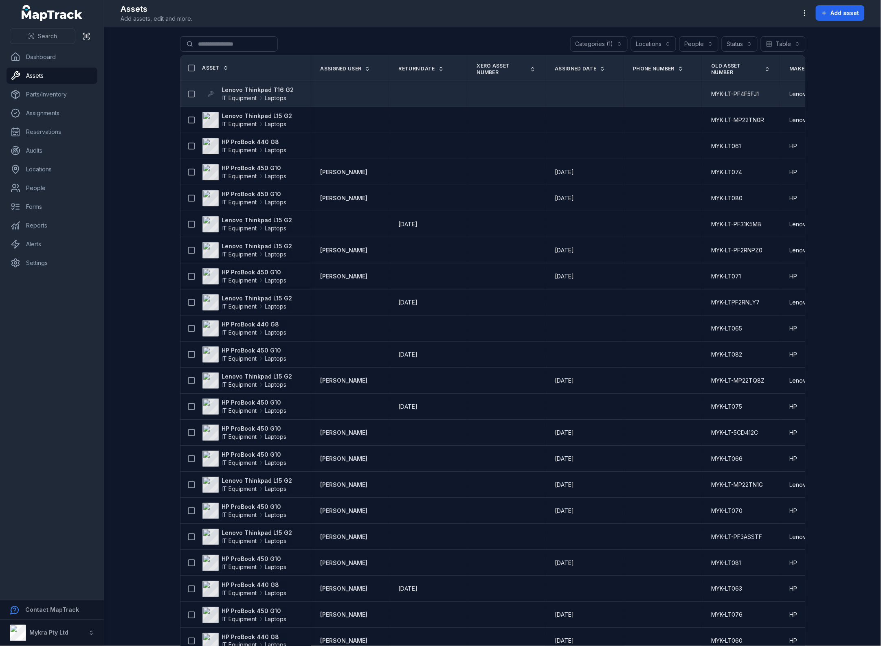
click at [254, 88] on strong "Lenovo Thinkpad T16 G2" at bounding box center [258, 90] width 72 height 8
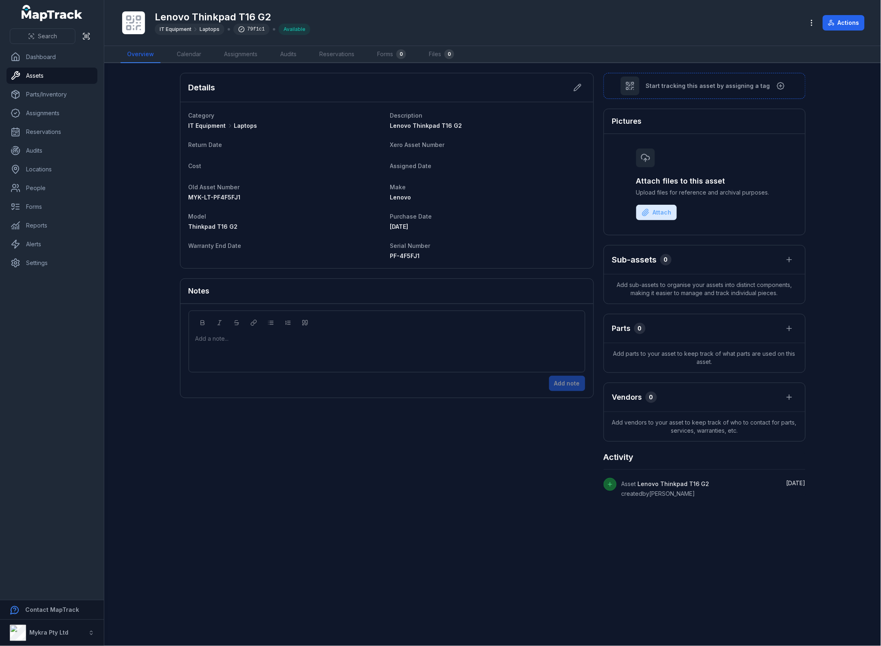
click at [234, 15] on h1 "Lenovo Thinkpad T16 G2" at bounding box center [233, 17] width 156 height 13
click at [493, 144] on dt "Xero Asset Number" at bounding box center [487, 145] width 195 height 10
drag, startPoint x: 465, startPoint y: 125, endPoint x: 385, endPoint y: 125, distance: 79.4
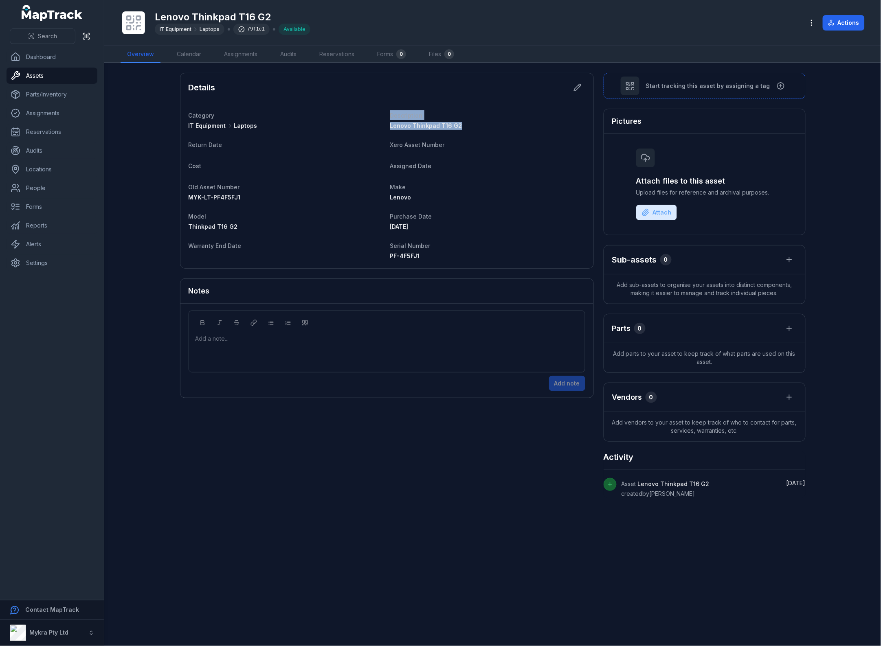
click at [385, 125] on dl "Category IT Equipment Laptops Description Lenovo Thinkpad T16 G2 Return Date Xe…" at bounding box center [386, 185] width 397 height 150
copy dl "Description Lenovo Thinkpad T16 G2"
click at [414, 131] on dl "Category IT Equipment Laptops Description Lenovo Thinkpad T16 G2 Return Date Xe…" at bounding box center [386, 185] width 397 height 150
click at [422, 127] on span "Lenovo Thinkpad T16 G2" at bounding box center [426, 125] width 72 height 7
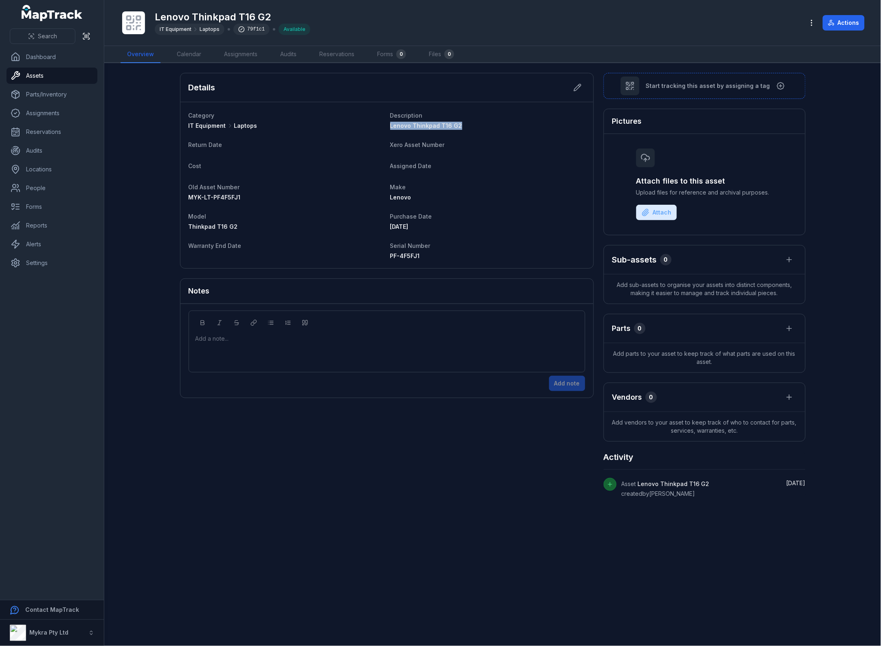
click at [422, 127] on span "Lenovo Thinkpad T16 G2" at bounding box center [426, 125] width 72 height 7
copy span "Lenovo Thinkpad T16 G2"
click at [827, 203] on main "Details Category IT Equipment Laptops Description Lenovo Thinkpad T16 G2 Return…" at bounding box center [492, 354] width 776 height 583
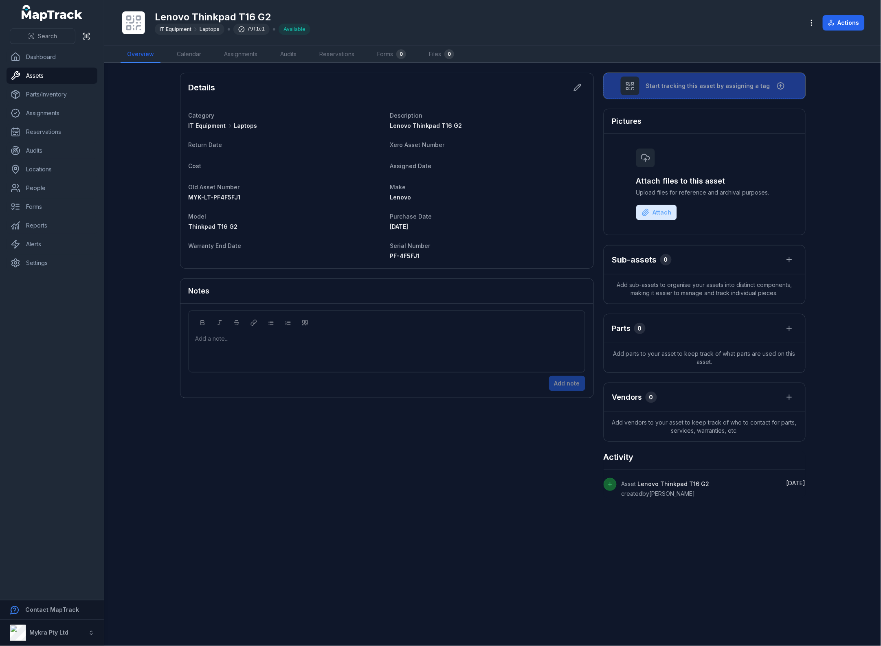
click at [671, 82] on span "Start tracking this asset by assigning a tag" at bounding box center [708, 86] width 124 height 8
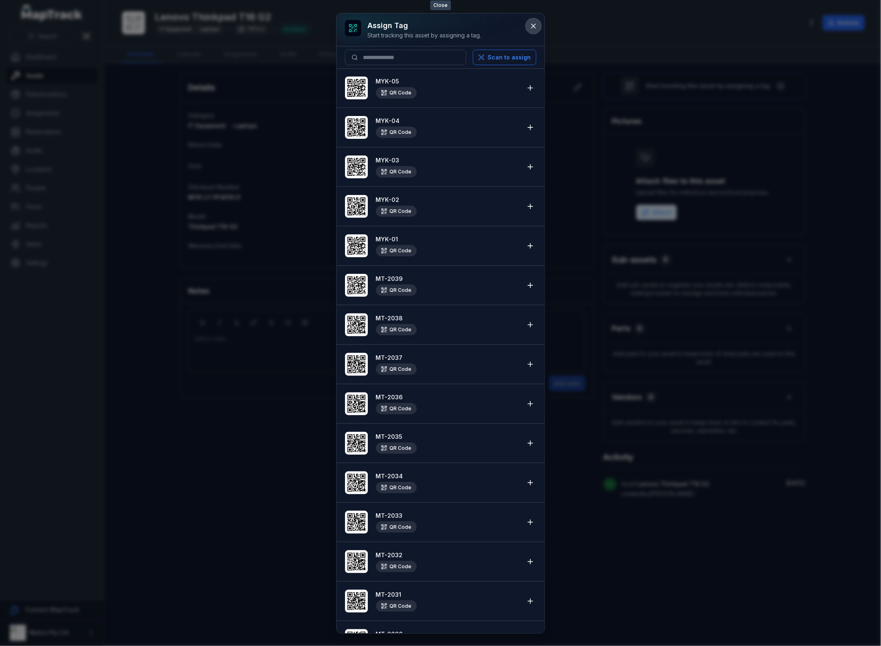
click at [537, 25] on button at bounding box center [533, 25] width 15 height 15
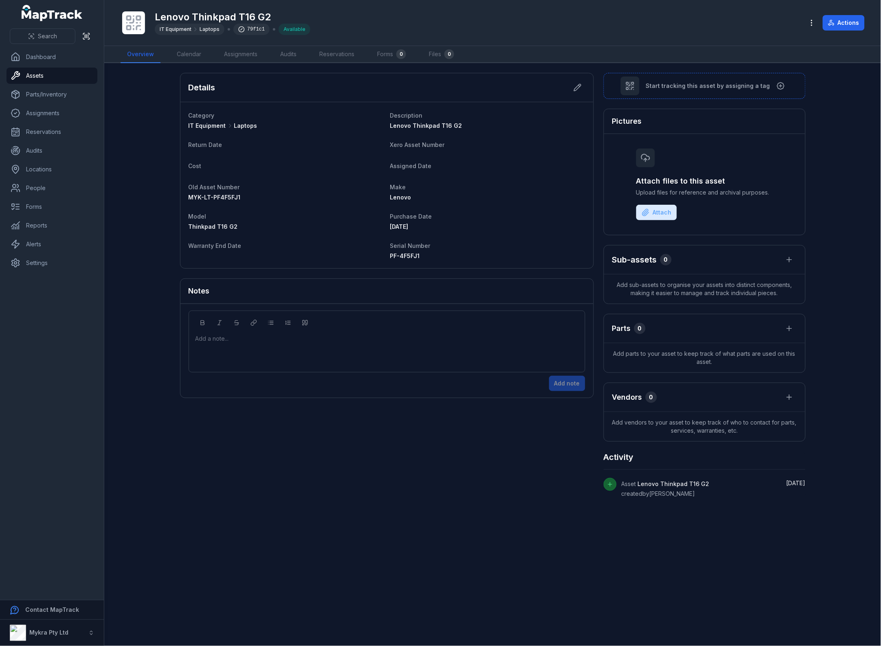
click at [211, 191] on dt "Old Asset Number" at bounding box center [285, 187] width 195 height 10
drag, startPoint x: 211, startPoint y: 191, endPoint x: 219, endPoint y: 174, distance: 19.1
click at [211, 191] on dt "Old Asset Number" at bounding box center [285, 187] width 195 height 10
click at [231, 145] on dt "Return Date" at bounding box center [285, 145] width 195 height 10
click at [443, 222] on div "Purchase Date 29/12/2024" at bounding box center [487, 221] width 195 height 20
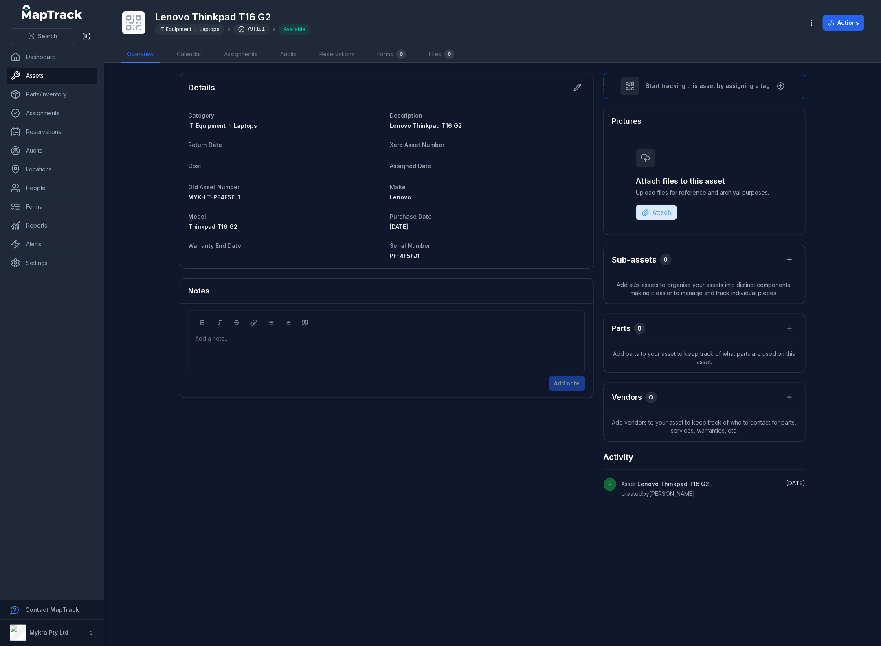
click at [414, 222] on div "Purchase Date 29/12/2024" at bounding box center [487, 221] width 195 height 20
click at [408, 223] on span "29/12/2024" at bounding box center [399, 226] width 18 height 7
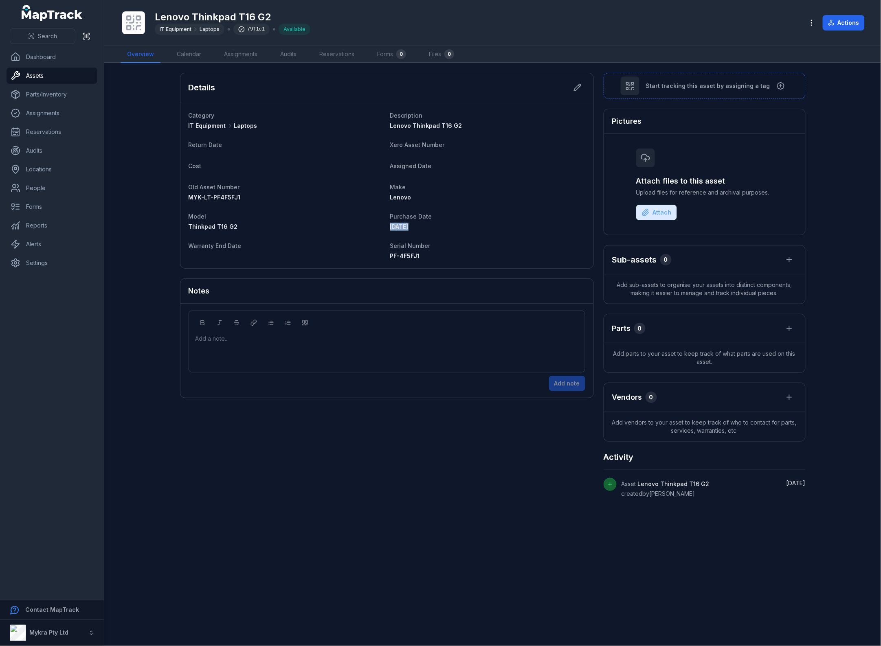
click at [468, 234] on dl "Category IT Equipment Laptops Description Lenovo Thinkpad T16 G2 Return Date Xe…" at bounding box center [386, 185] width 397 height 150
click at [421, 609] on main "Details Category IT Equipment Laptops Description Lenovo Thinkpad T16 G2 Return…" at bounding box center [492, 354] width 776 height 583
click at [273, 243] on dt "Warranty End Date" at bounding box center [285, 246] width 195 height 10
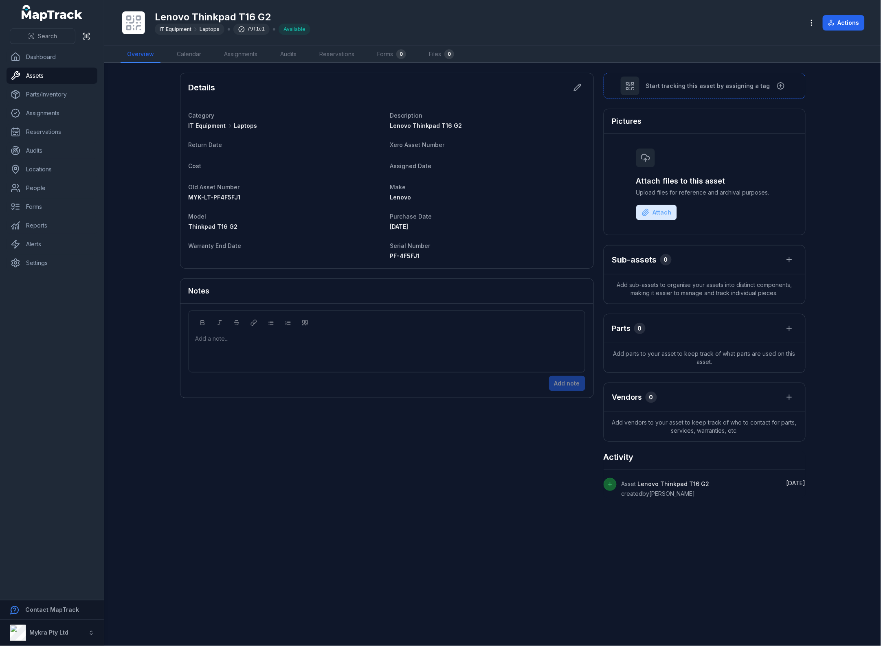
click at [516, 196] on div "Lenovo" at bounding box center [487, 197] width 195 height 8
click at [857, 243] on main "Details Category IT Equipment Laptops Description Lenovo Thinkpad T16 G2 Return…" at bounding box center [492, 354] width 776 height 583
click at [822, 474] on main "Details Category IT Equipment Laptops Description Lenovo Thinkpad T16 G2 Return…" at bounding box center [492, 354] width 776 height 583
click at [534, 237] on dl "Category IT Equipment Laptops Description Lenovo Thinkpad T16 G2 Return Date Xe…" at bounding box center [386, 185] width 397 height 150
click at [573, 89] on icon at bounding box center [577, 87] width 8 height 8
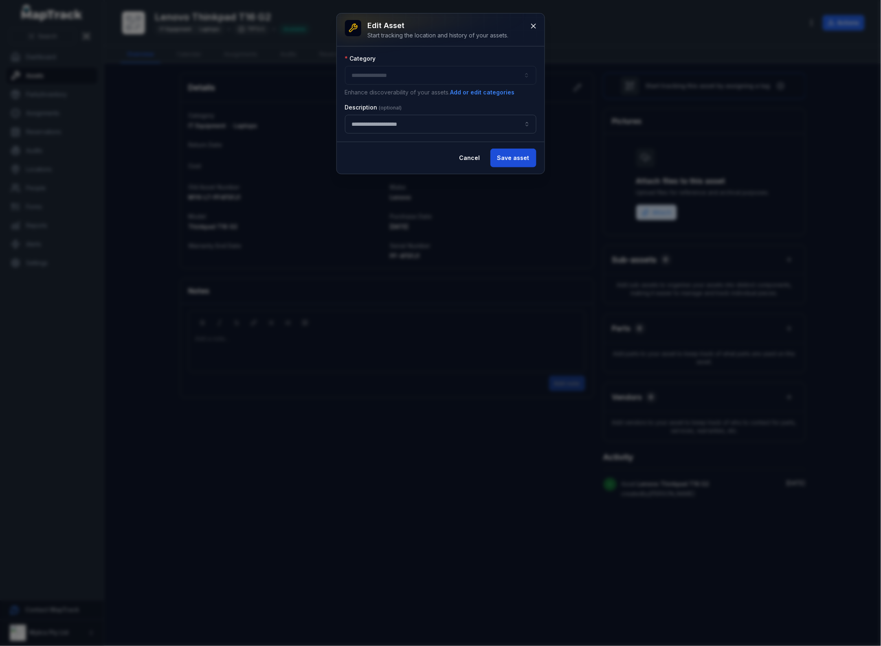
type input "*******"
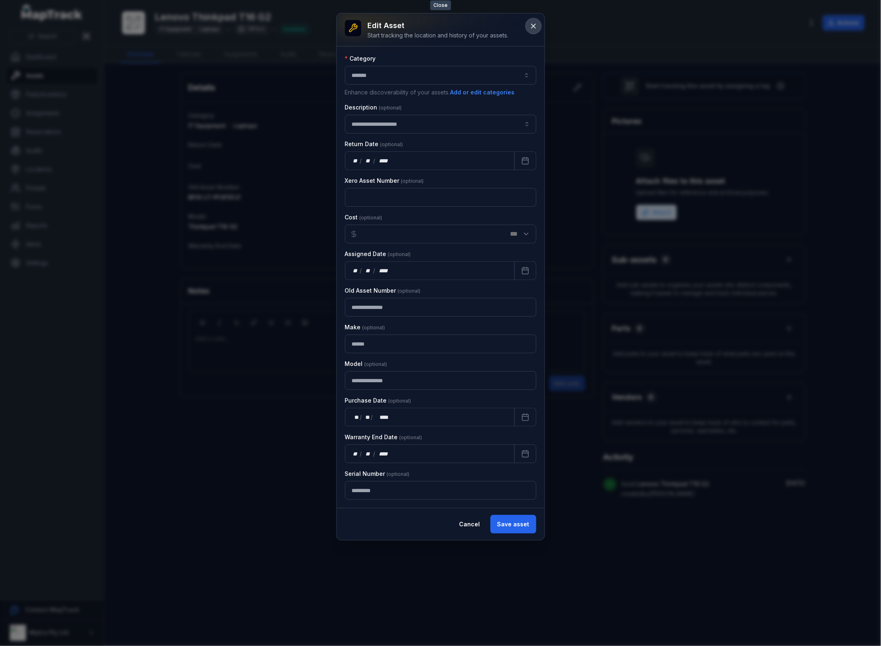
click at [535, 30] on icon at bounding box center [533, 26] width 8 height 8
